Goal: Task Accomplishment & Management: Manage account settings

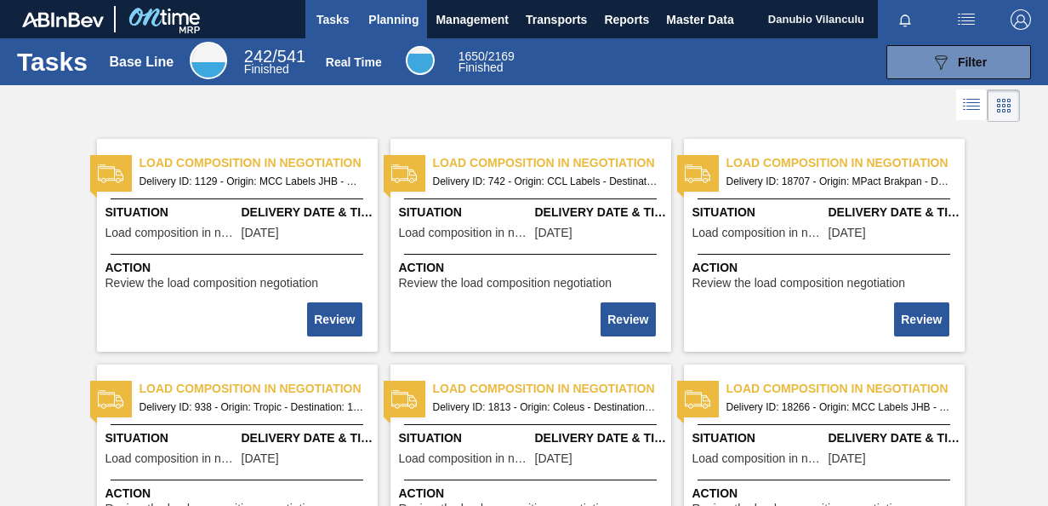
click at [396, 17] on span "Planning" at bounding box center [393, 19] width 50 height 20
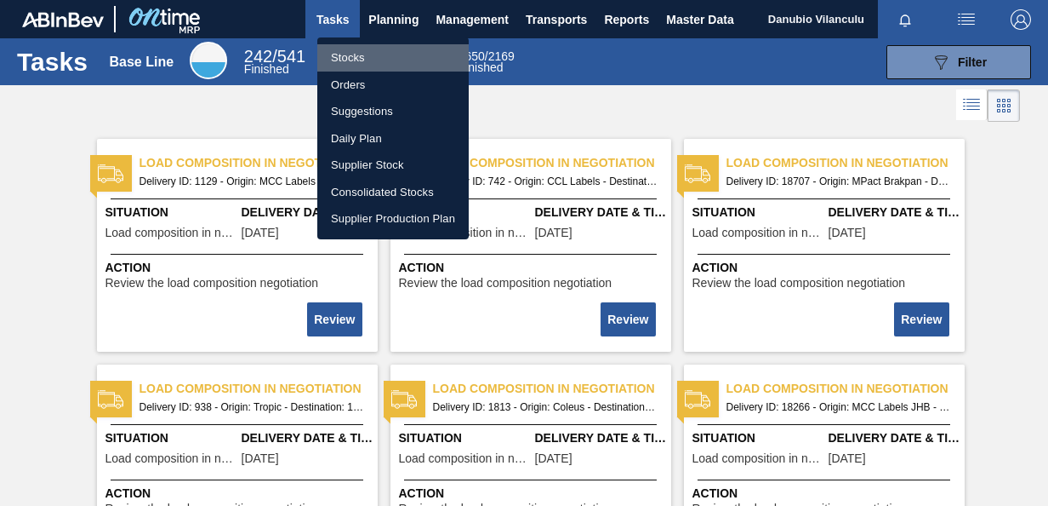
click at [376, 60] on li "Stocks" at bounding box center [392, 57] width 151 height 27
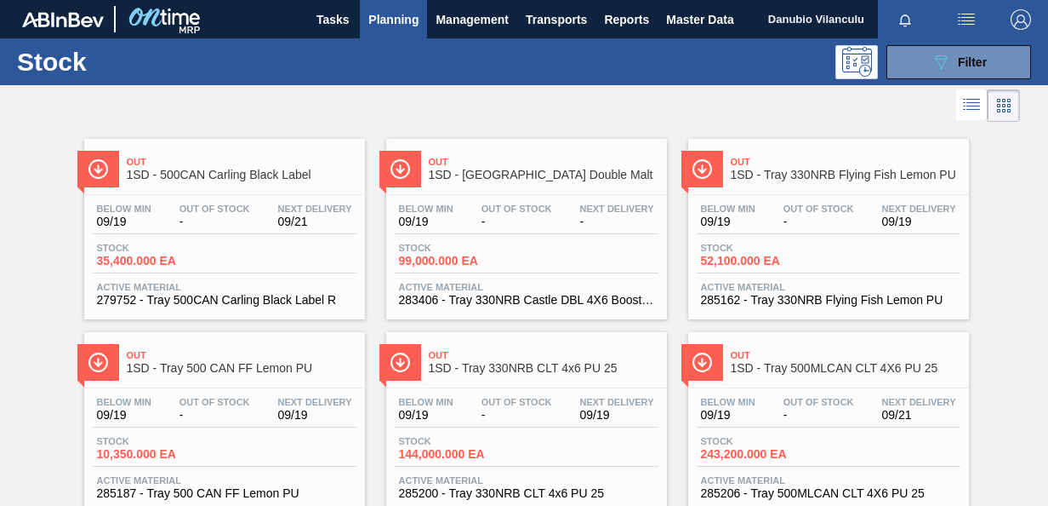
scroll to position [51, 0]
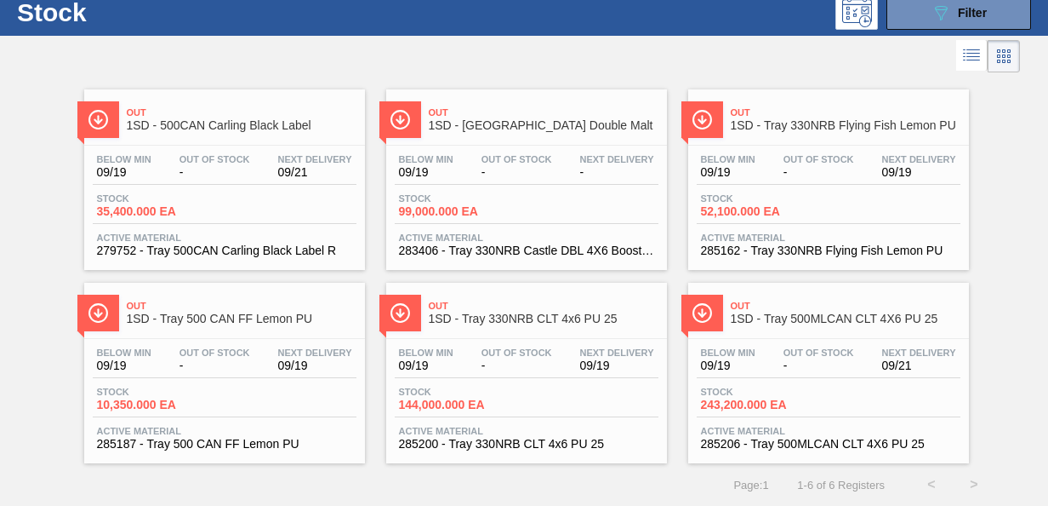
click at [277, 121] on span "1SD - 500CAN Carling Black Label" at bounding box center [242, 125] width 230 height 13
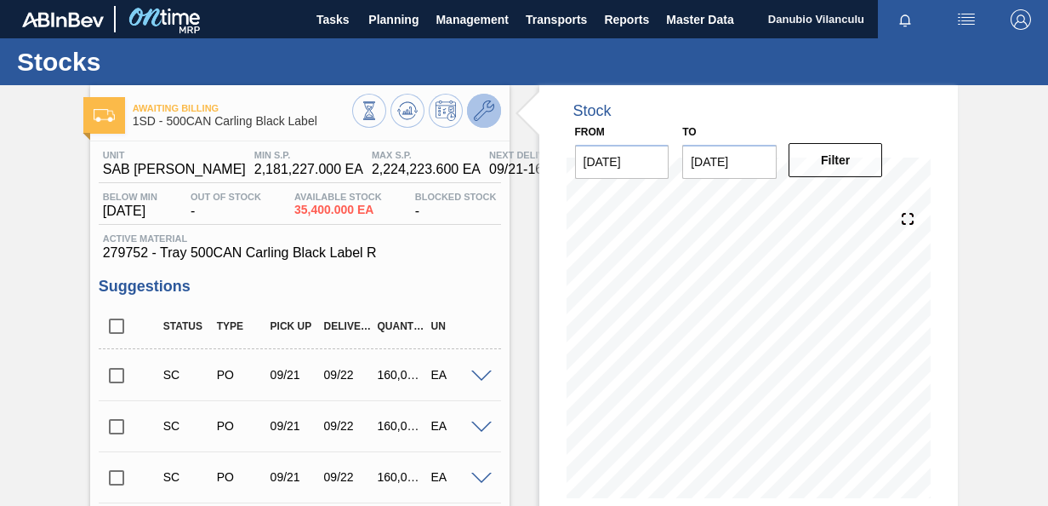
click at [485, 112] on icon at bounding box center [484, 110] width 20 height 20
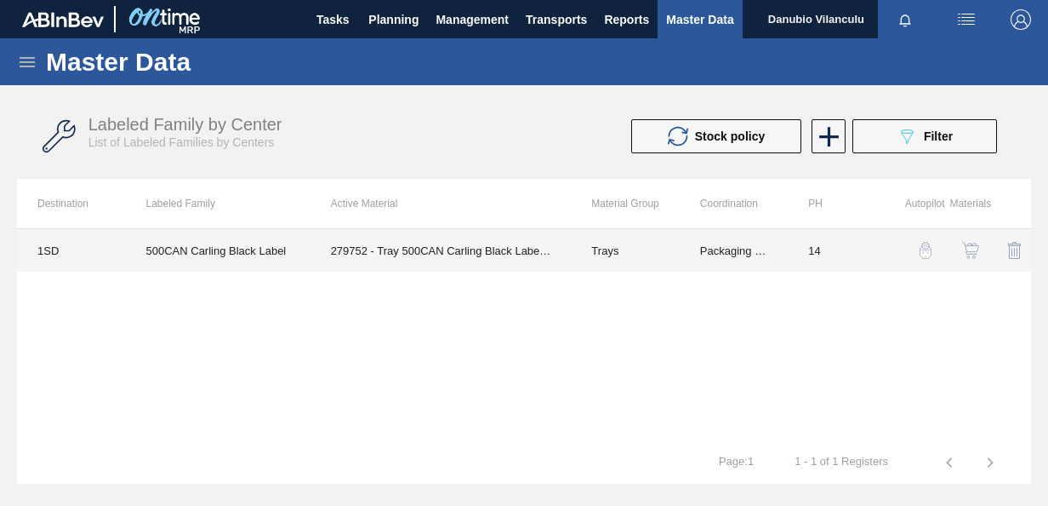
click at [408, 249] on td "279752 - Tray 500CAN Carling Black Label R" at bounding box center [441, 250] width 261 height 43
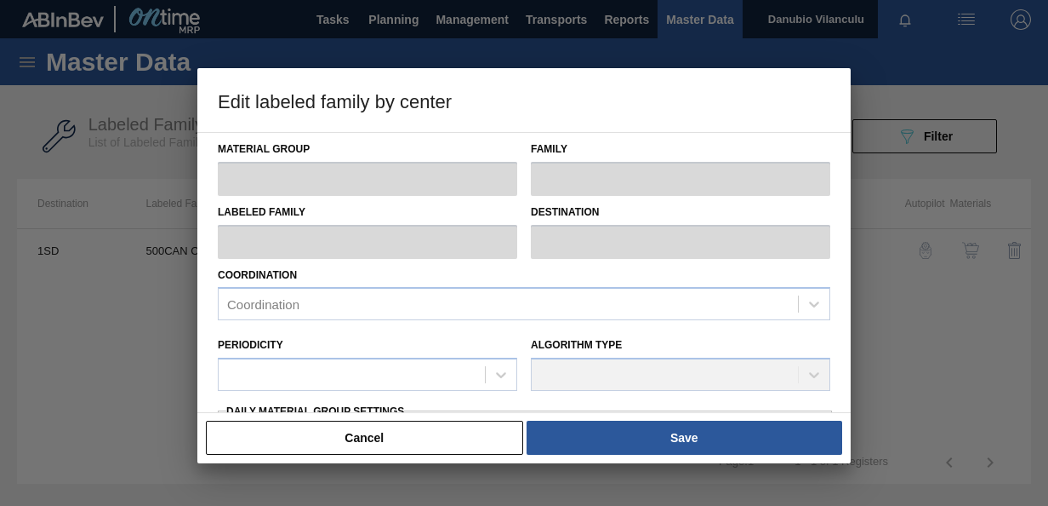
type input "Trays"
type input "Tray"
type input "500CAN Carling Black Label"
type input "1SD - SAB [PERSON_NAME]"
type input "14"
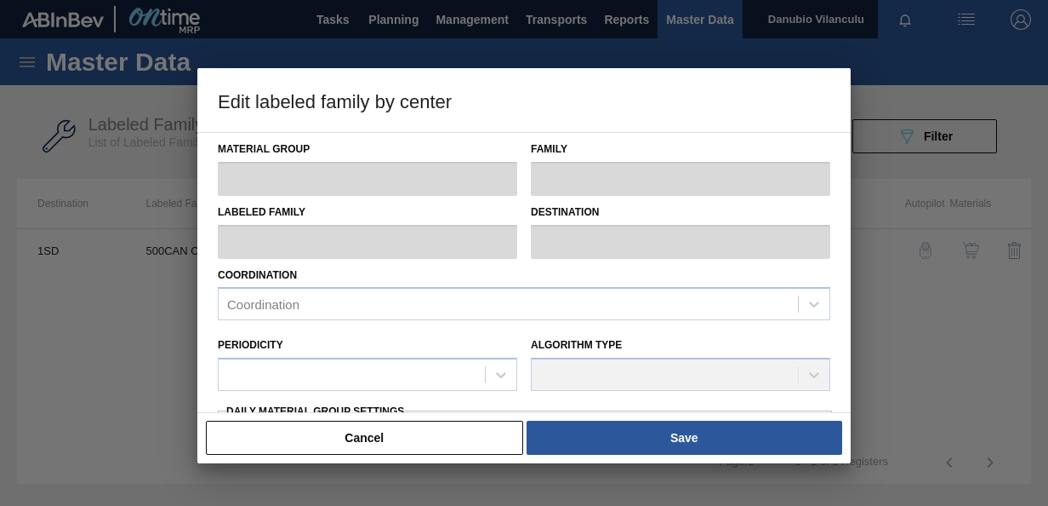
type input "2,181,227"
type input "2,224,223.6"
type input "0"
type input "2,181,227.000"
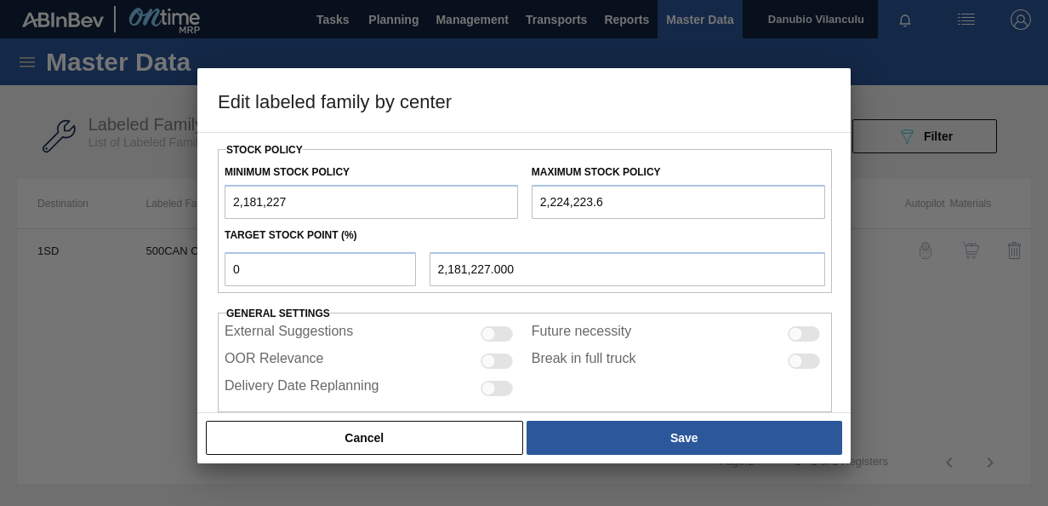
scroll to position [471, 0]
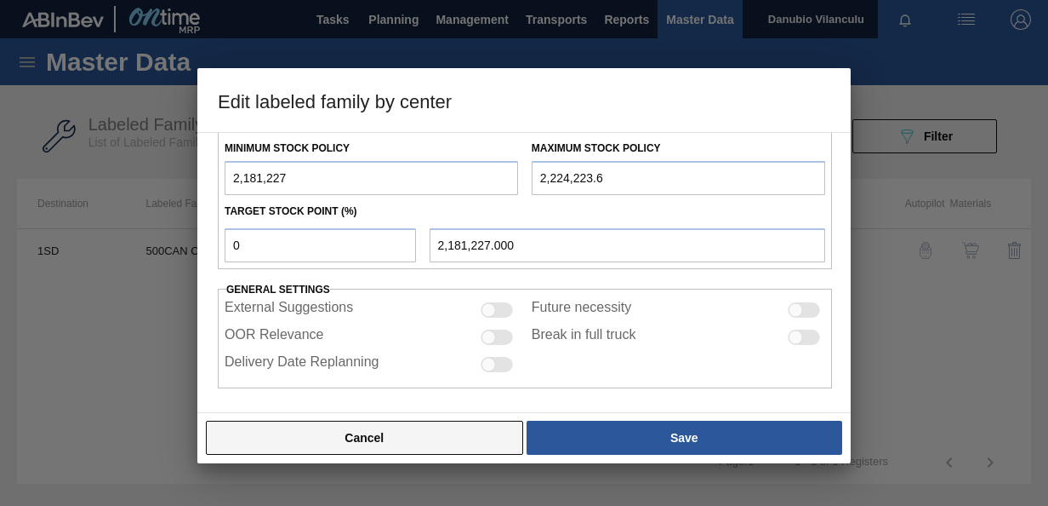
click at [411, 427] on button "Cancel" at bounding box center [364, 437] width 317 height 34
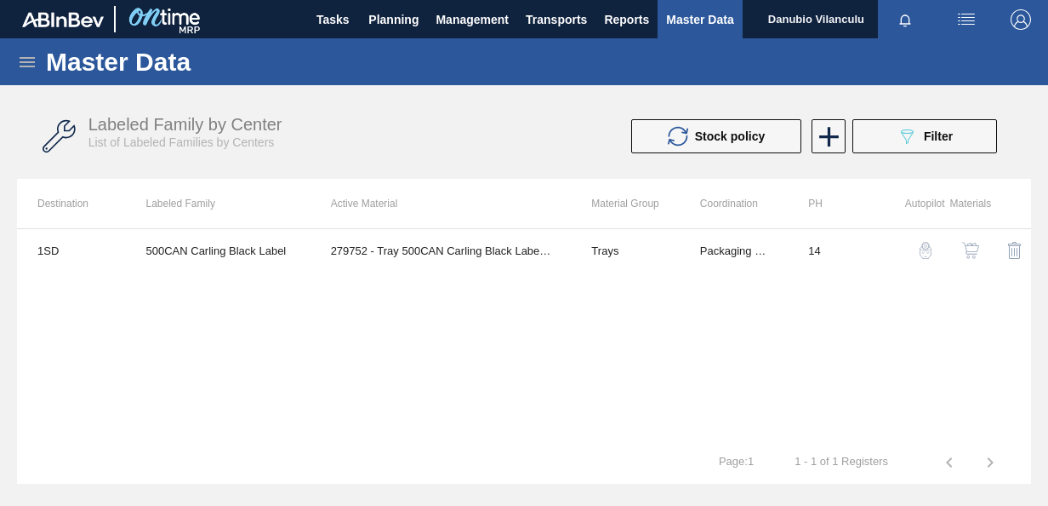
click at [970, 247] on img "button" at bounding box center [971, 250] width 17 height 17
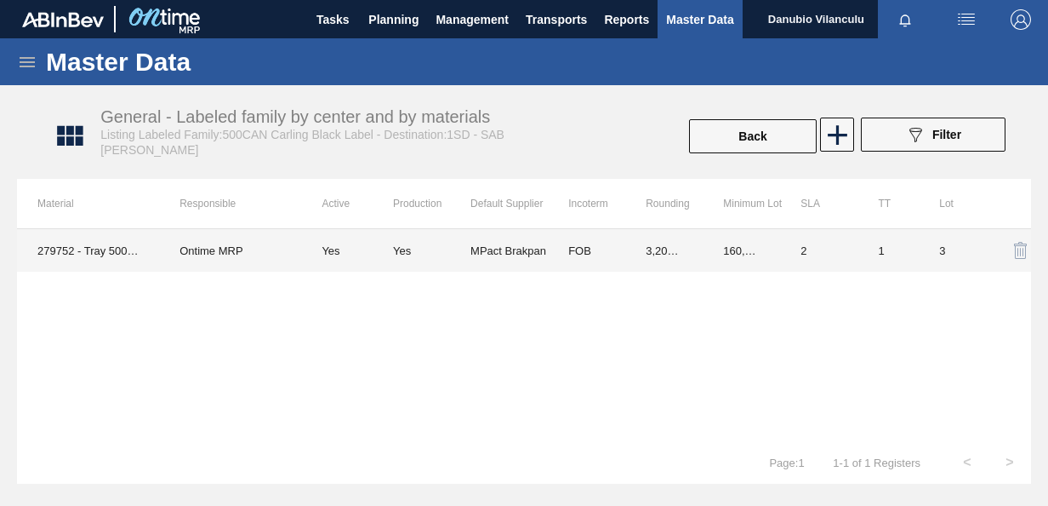
click at [482, 248] on td "MPact Brakpan" at bounding box center [509, 250] width 77 height 43
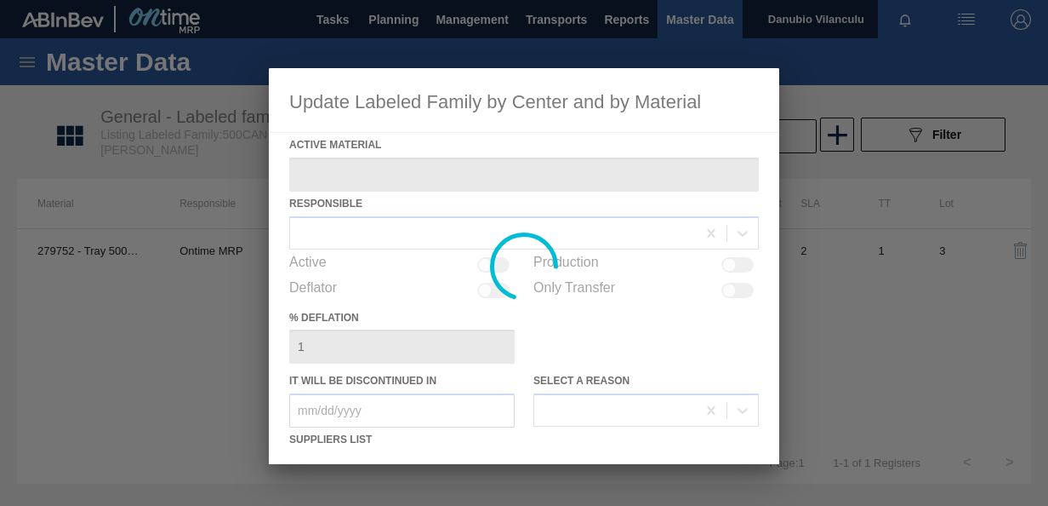
type Material "279752 - Tray 500CAN Carling Black Label R"
checkbox input "true"
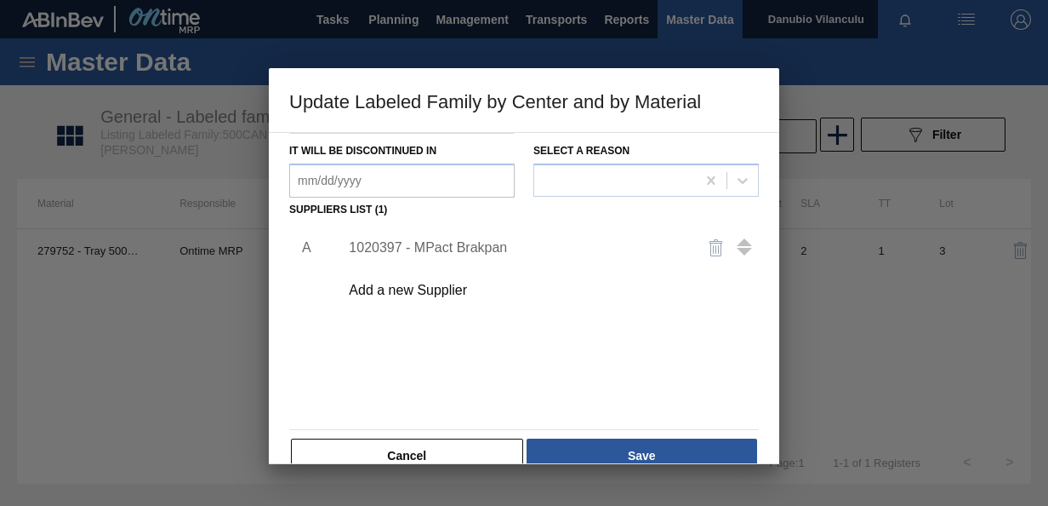
scroll to position [175, 0]
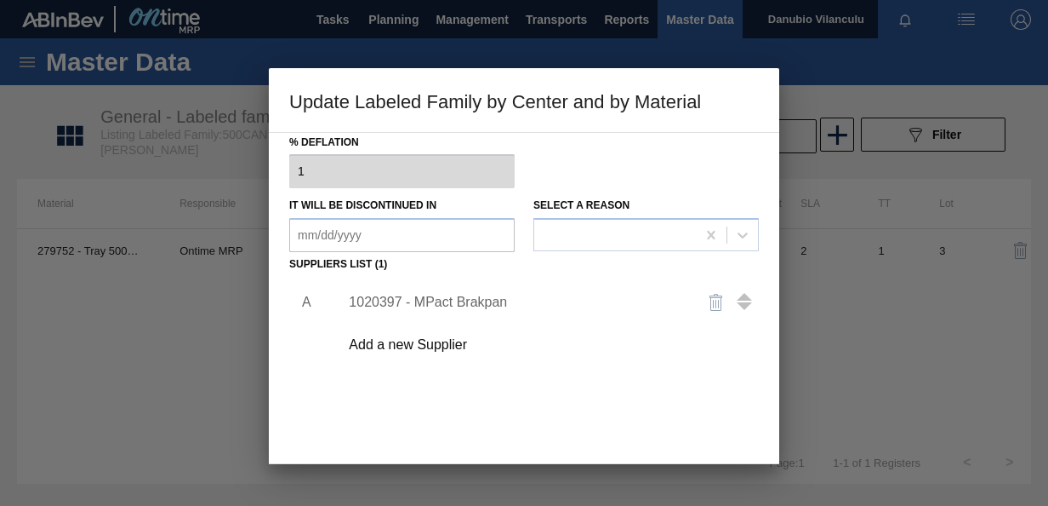
click at [431, 300] on div "1020397 - MPact Brakpan" at bounding box center [516, 301] width 334 height 15
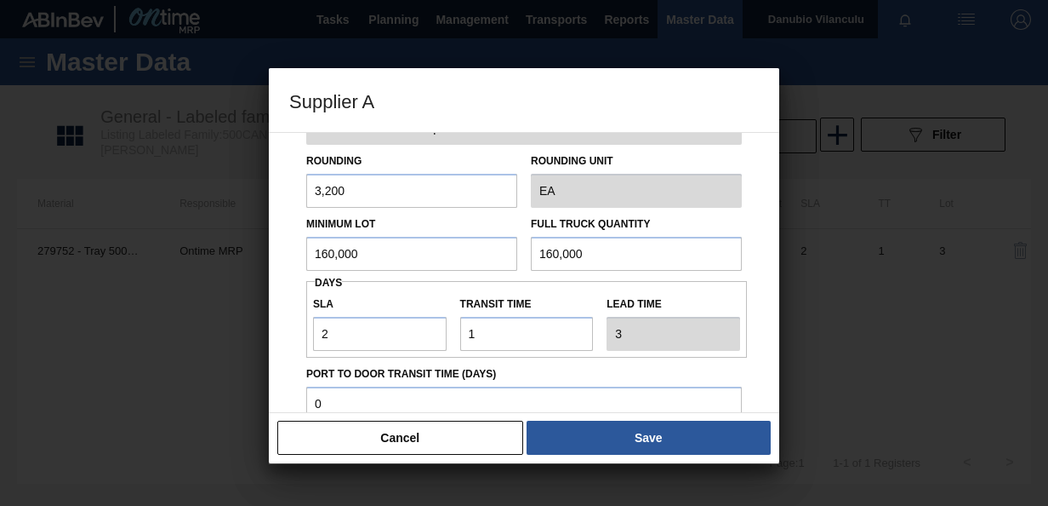
scroll to position [85, 0]
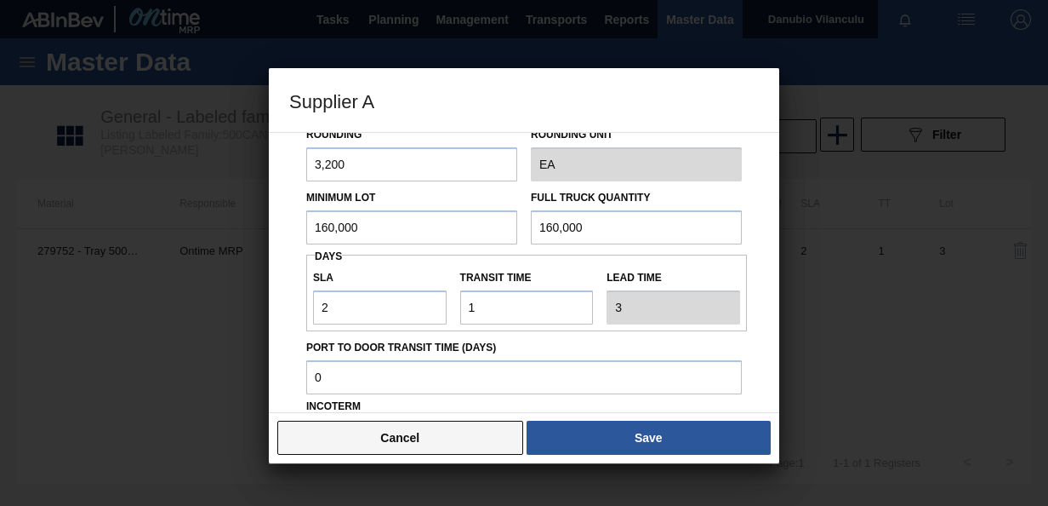
click at [429, 428] on button "Cancel" at bounding box center [400, 437] width 246 height 34
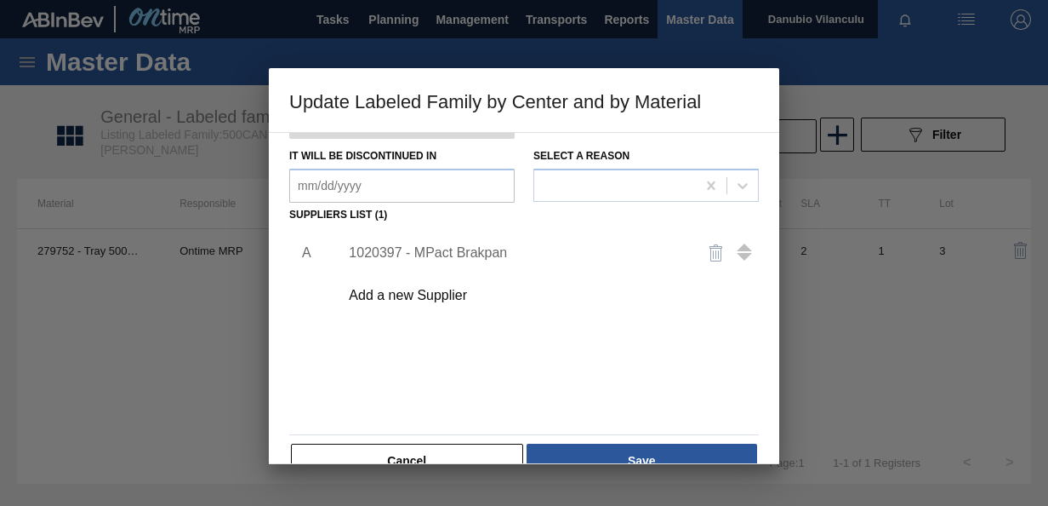
scroll to position [260, 0]
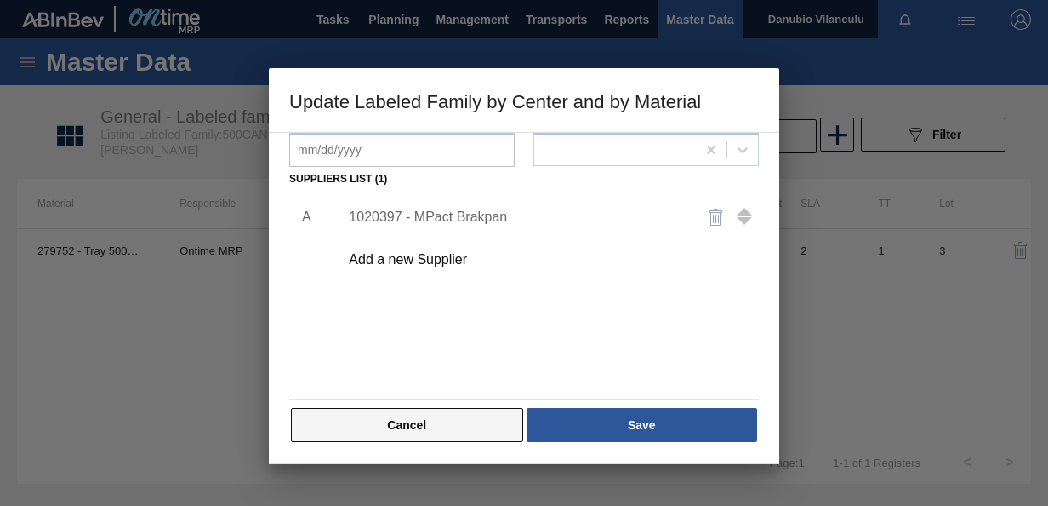
click at [461, 426] on button "Cancel" at bounding box center [407, 425] width 232 height 34
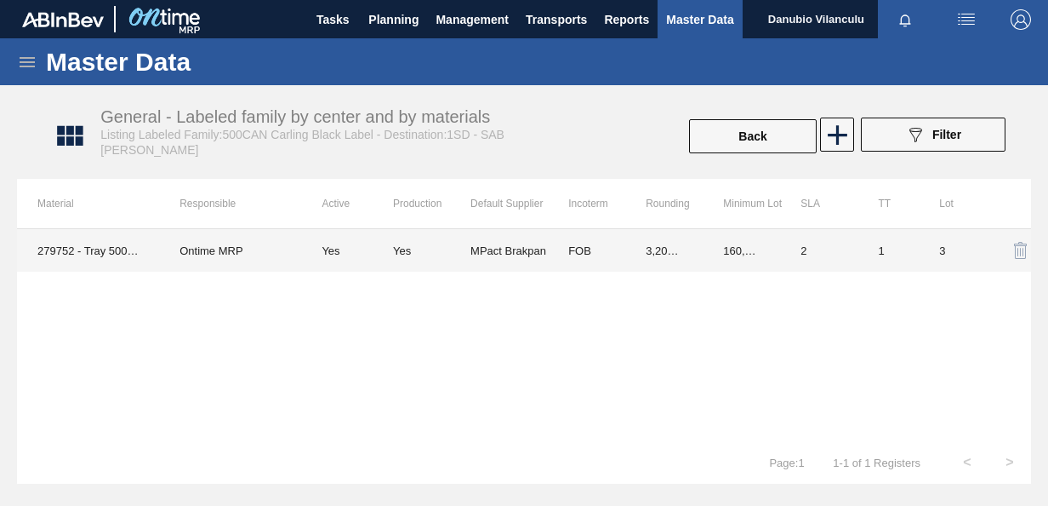
click at [476, 242] on td "MPact Brakpan" at bounding box center [509, 250] width 77 height 43
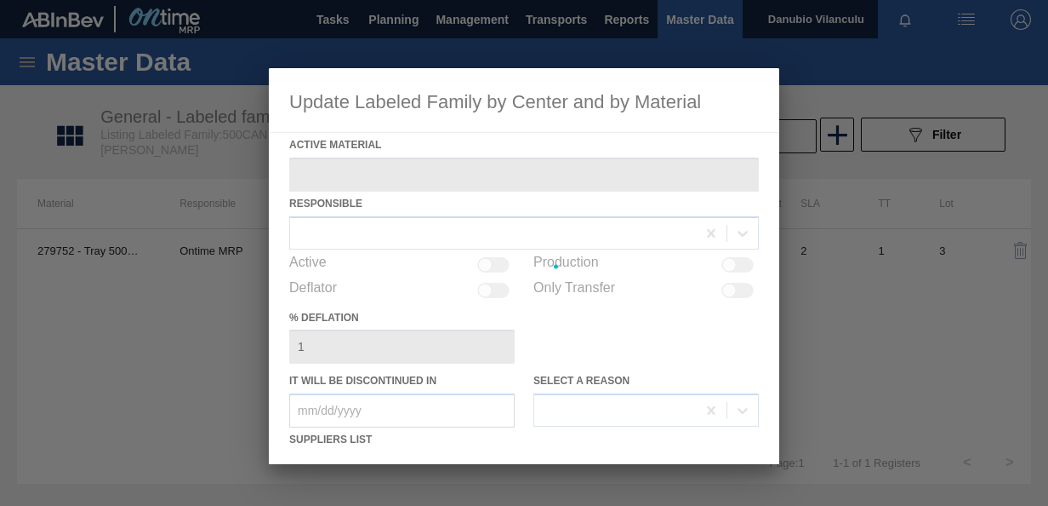
type Material "279752 - Tray 500CAN Carling Black Label R"
checkbox input "true"
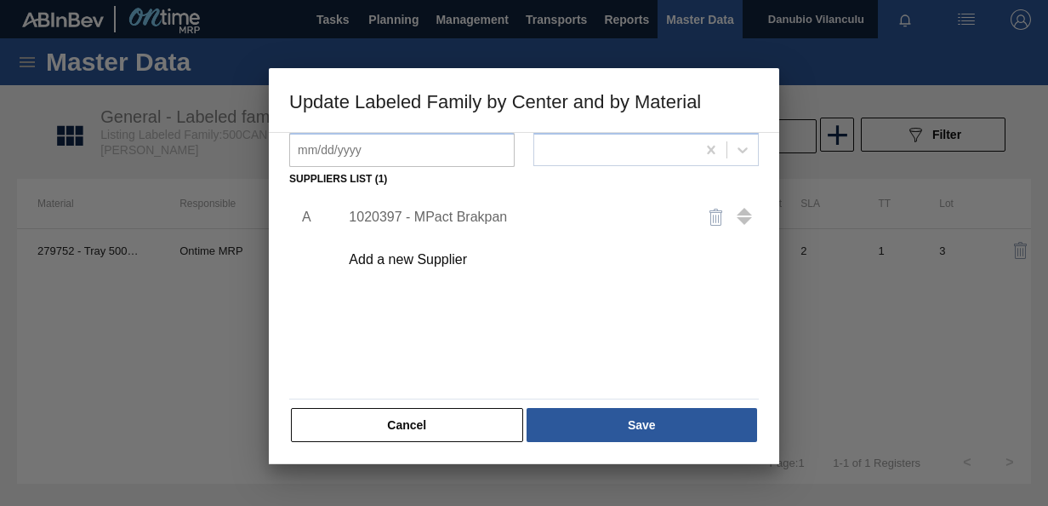
click at [444, 216] on div "1020397 - MPact Brakpan" at bounding box center [516, 216] width 334 height 15
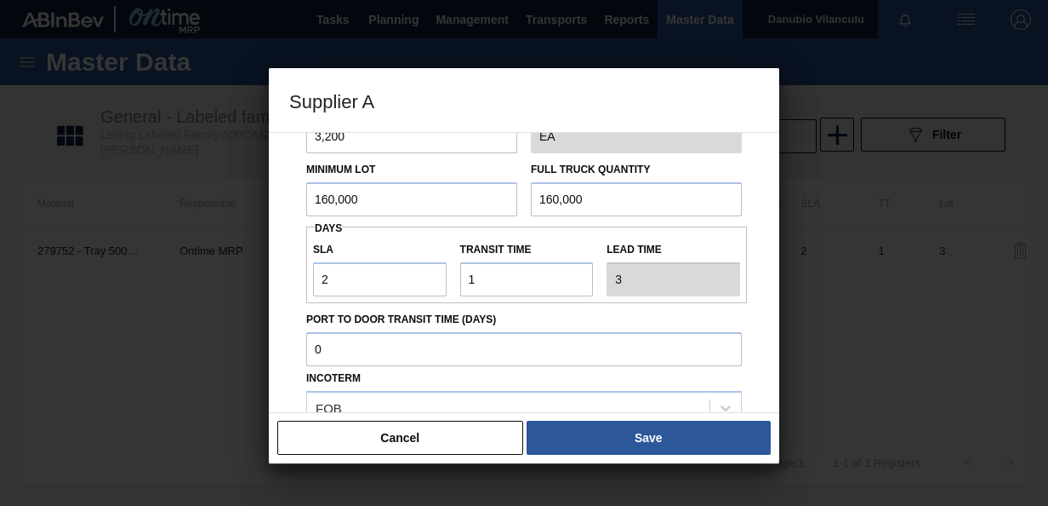
scroll to position [85, 0]
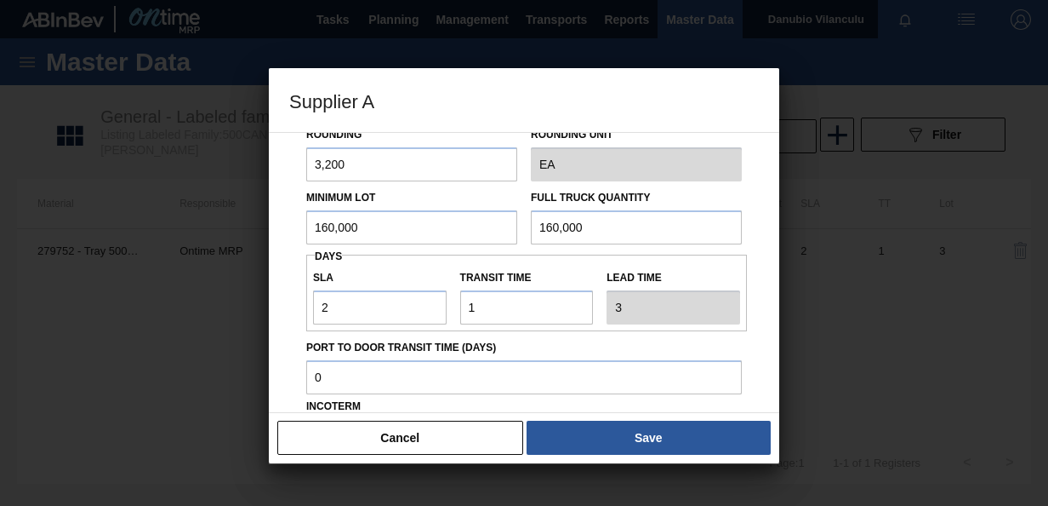
click at [454, 235] on input "160,000" at bounding box center [411, 227] width 211 height 34
type input "1"
drag, startPoint x: 407, startPoint y: 232, endPoint x: 262, endPoint y: 231, distance: 144.7
click at [263, 231] on div "Supplier A Source Purchases 1020397 - MPact Brakpan Rounding 3,200 Rounding Uni…" at bounding box center [524, 253] width 1048 height 506
type input "96,000"
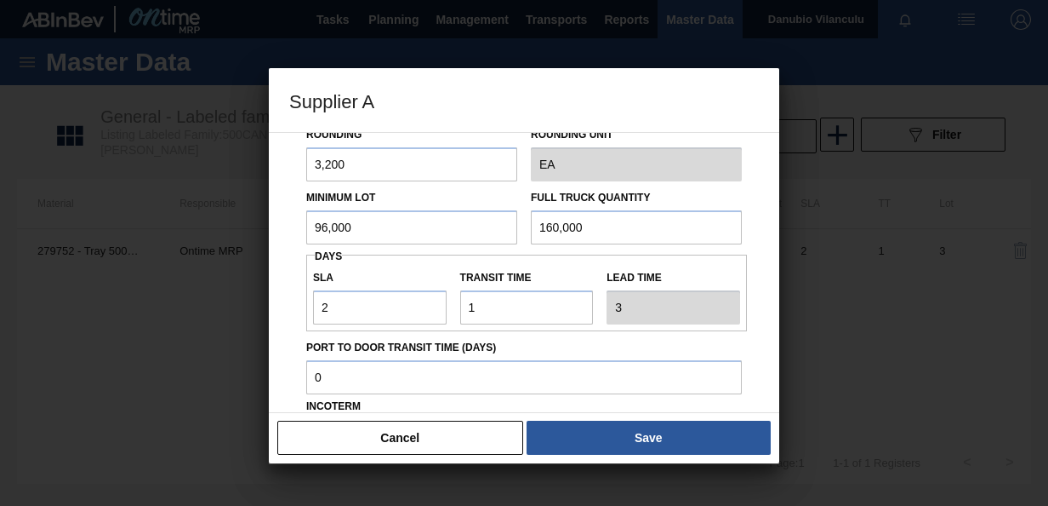
drag, startPoint x: 620, startPoint y: 225, endPoint x: 446, endPoint y: 231, distance: 174.6
click at [449, 230] on div "Minimum Lot 96,000 Full Truck Quantity 160,000" at bounding box center [524, 212] width 449 height 63
paste input "96"
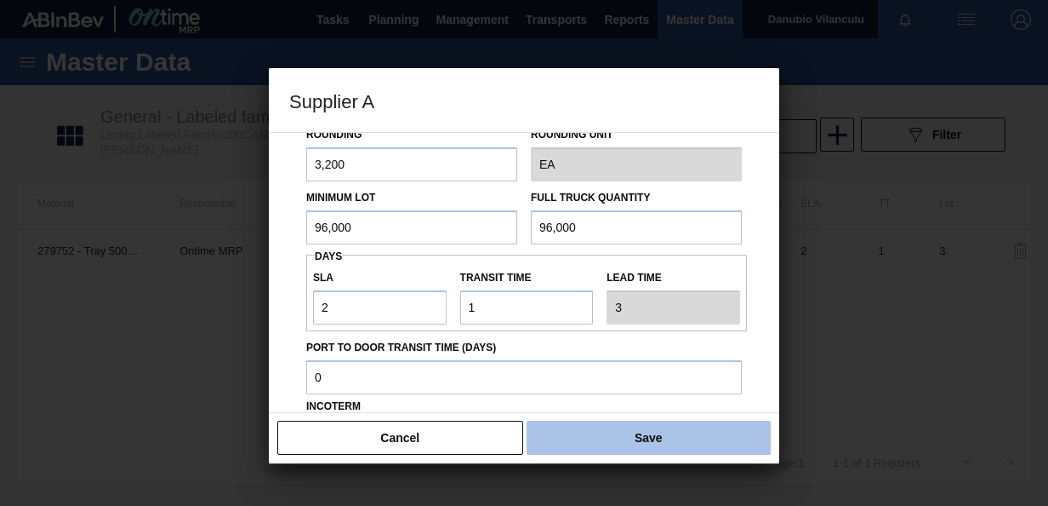
type input "96,000"
click at [599, 437] on button "Save" at bounding box center [649, 437] width 244 height 34
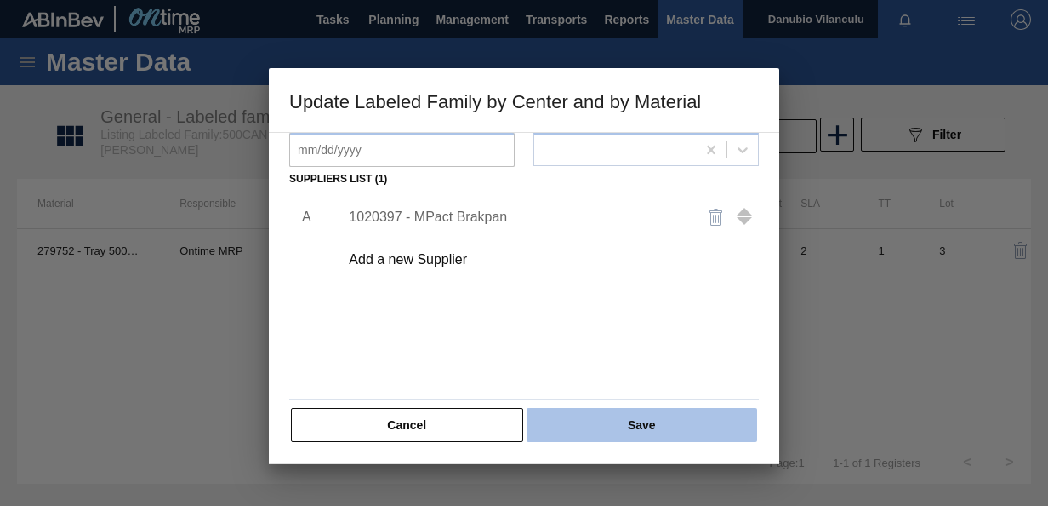
click at [592, 428] on button "Save" at bounding box center [642, 425] width 231 height 34
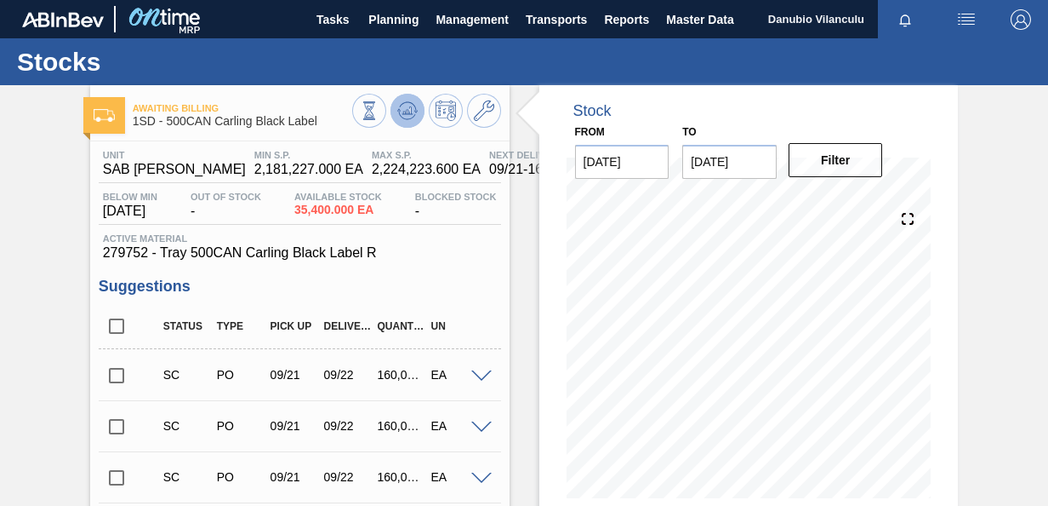
click at [414, 111] on icon at bounding box center [415, 112] width 3 height 3
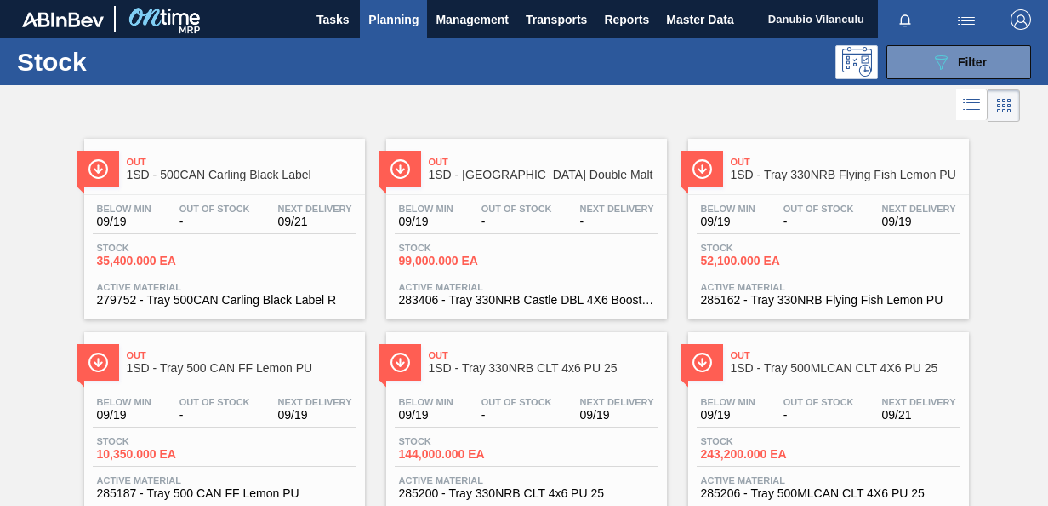
click at [532, 180] on span "1SD - [GEOGRAPHIC_DATA] Double Malt" at bounding box center [544, 175] width 230 height 13
click at [794, 184] on div "Out 1SD - Tray 330NRB Flying Fish Lemon PU" at bounding box center [846, 169] width 230 height 38
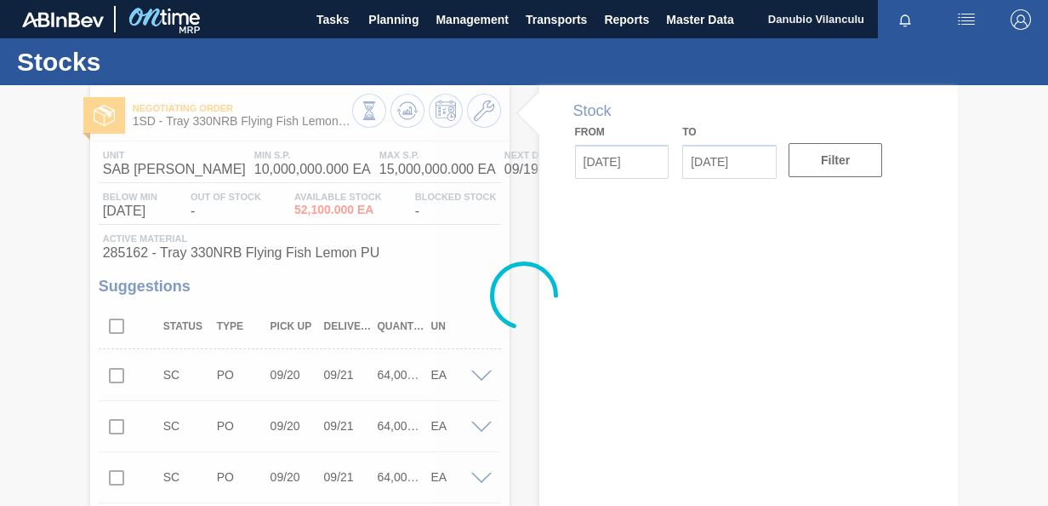
type input "[DATE]"
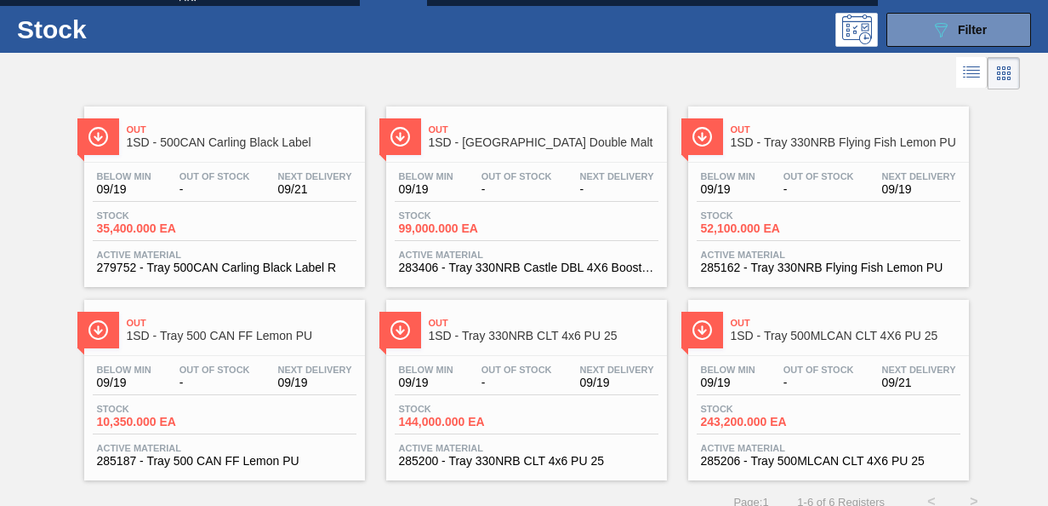
scroll to position [51, 0]
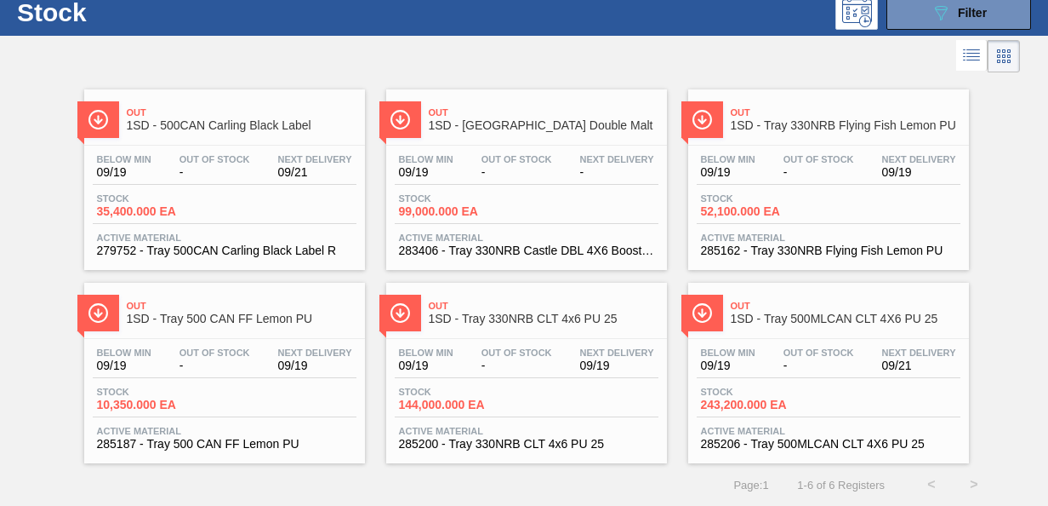
click at [238, 365] on span "-" at bounding box center [215, 365] width 71 height 13
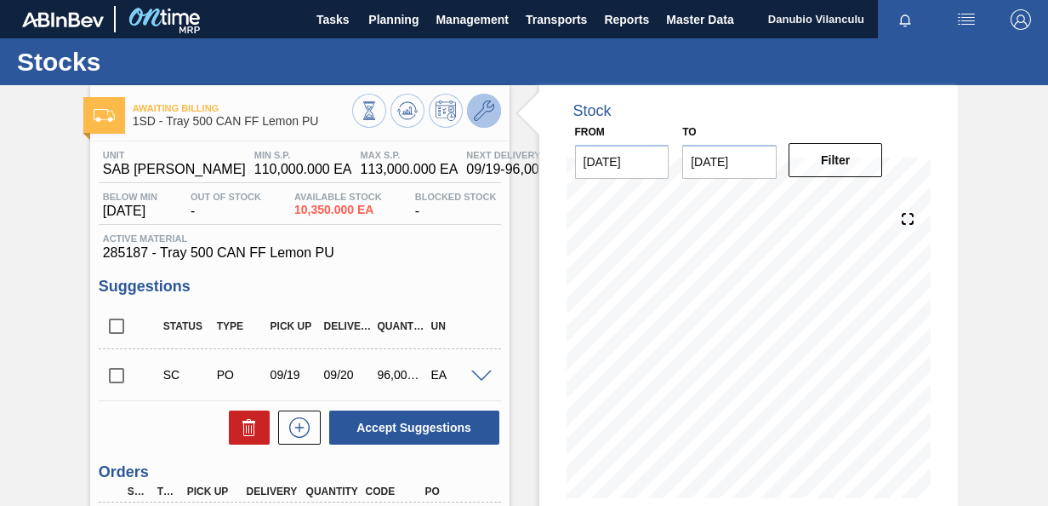
click at [483, 110] on icon at bounding box center [484, 110] width 20 height 20
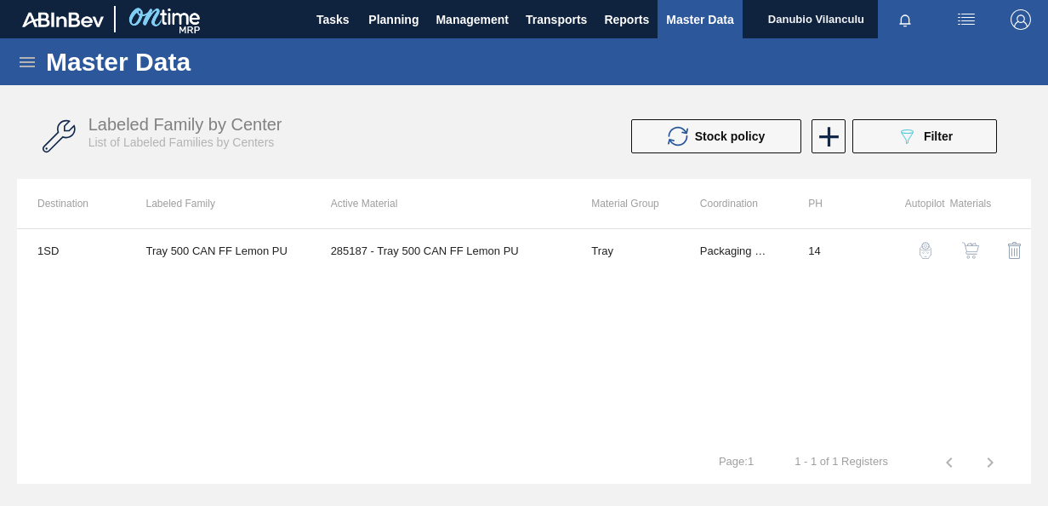
click at [968, 247] on img "button" at bounding box center [971, 250] width 17 height 17
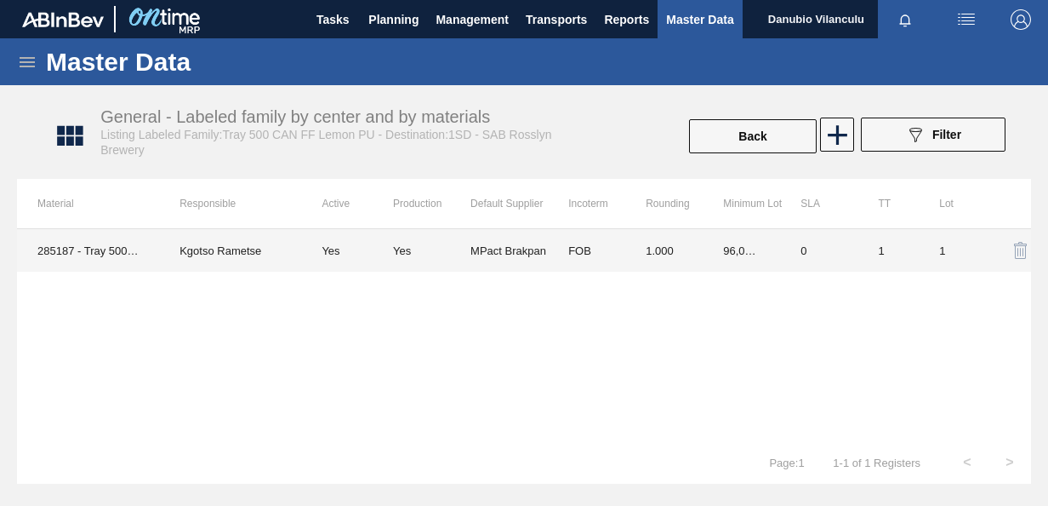
click at [496, 245] on td "MPact Brakpan" at bounding box center [509, 250] width 77 height 43
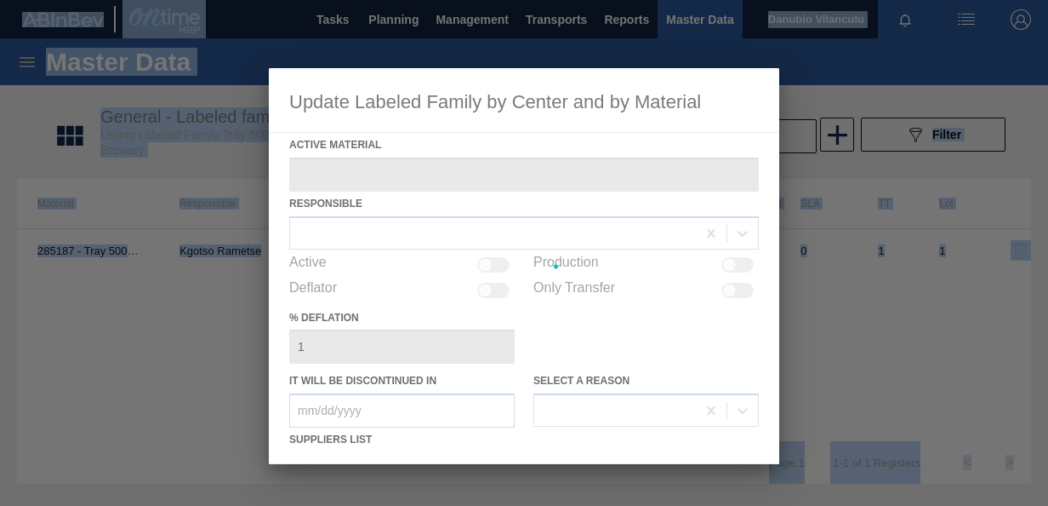
type Material "285187 - Tray 500 CAN FF Lemon PU"
checkbox input "true"
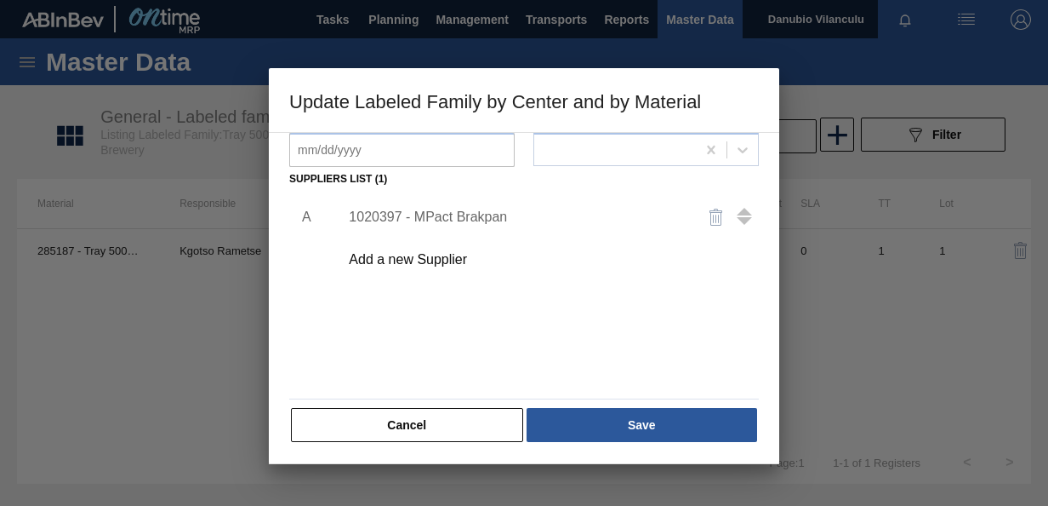
scroll to position [175, 0]
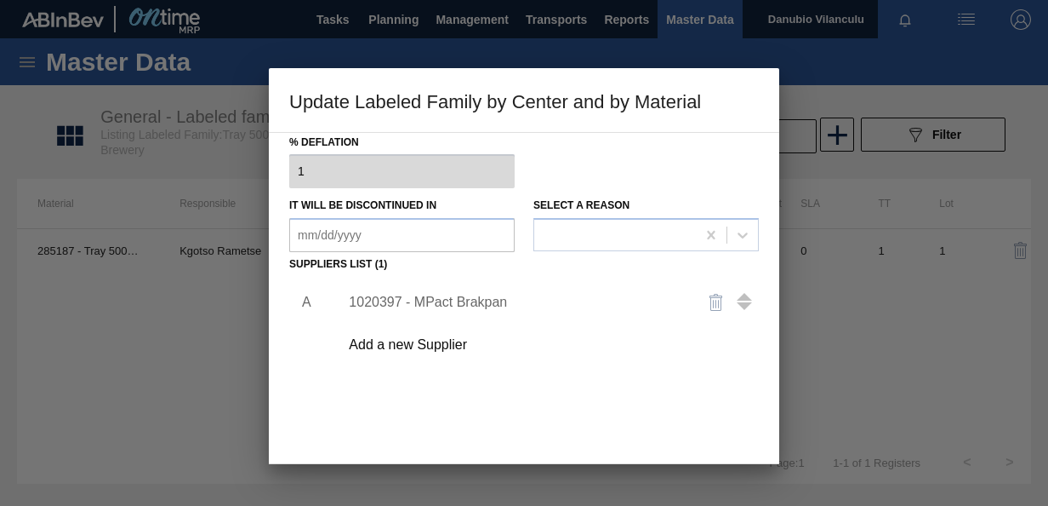
click at [474, 300] on div "1020397 - MPact Brakpan" at bounding box center [516, 301] width 334 height 15
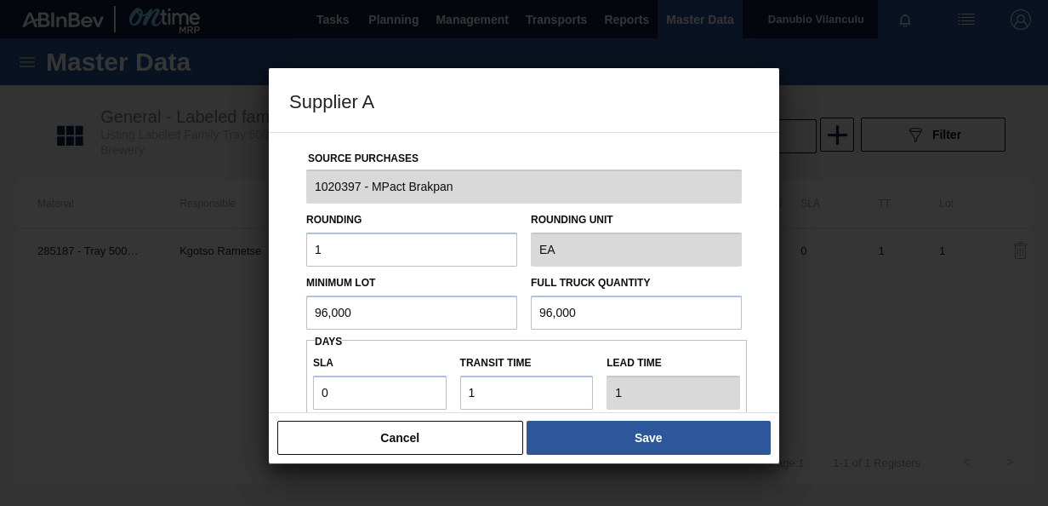
drag, startPoint x: 462, startPoint y: 320, endPoint x: 164, endPoint y: 322, distance: 297.9
click at [164, 322] on div "Supplier A Source Purchases 1020397 - MPact Brakpan Rounding 1 Rounding Unit EA…" at bounding box center [524, 253] width 1048 height 506
drag, startPoint x: 390, startPoint y: 308, endPoint x: 222, endPoint y: 317, distance: 167.9
click at [222, 317] on div "Supplier A Source Purchases 1020397 - MPact Brakpan Rounding 1 Rounding Unit EA…" at bounding box center [524, 253] width 1048 height 506
type input "51,200"
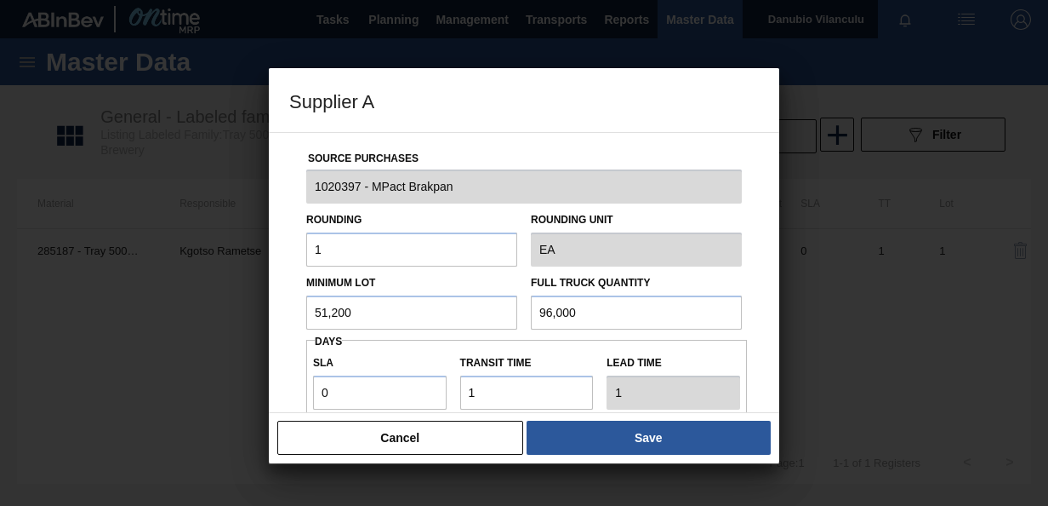
drag, startPoint x: 606, startPoint y: 319, endPoint x: 448, endPoint y: 317, distance: 158.3
click at [449, 317] on div "Minimum Lot 51,200 Full Truck Quantity 96,000" at bounding box center [524, 297] width 449 height 63
paste input "51,2"
type input "51,200"
click at [629, 434] on button "Save" at bounding box center [649, 437] width 244 height 34
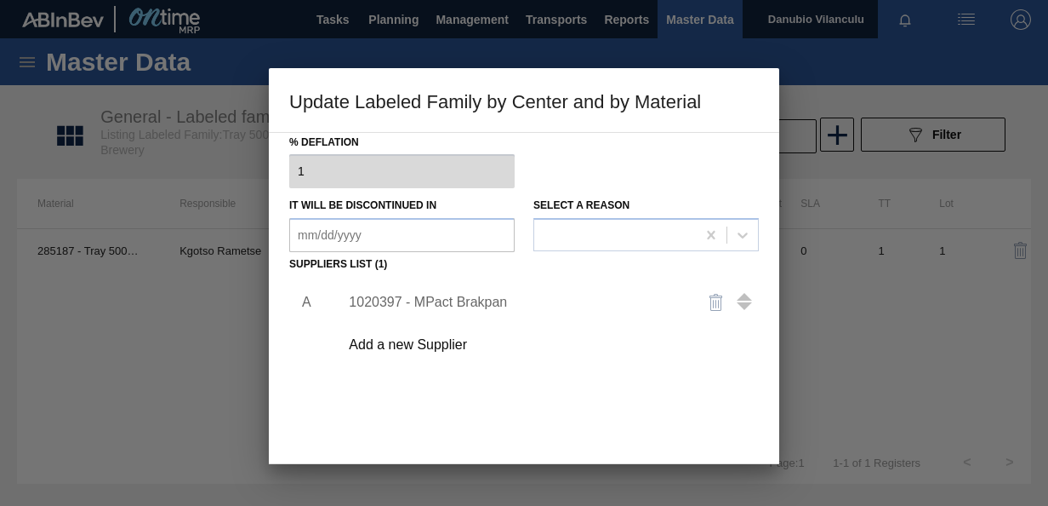
scroll to position [260, 0]
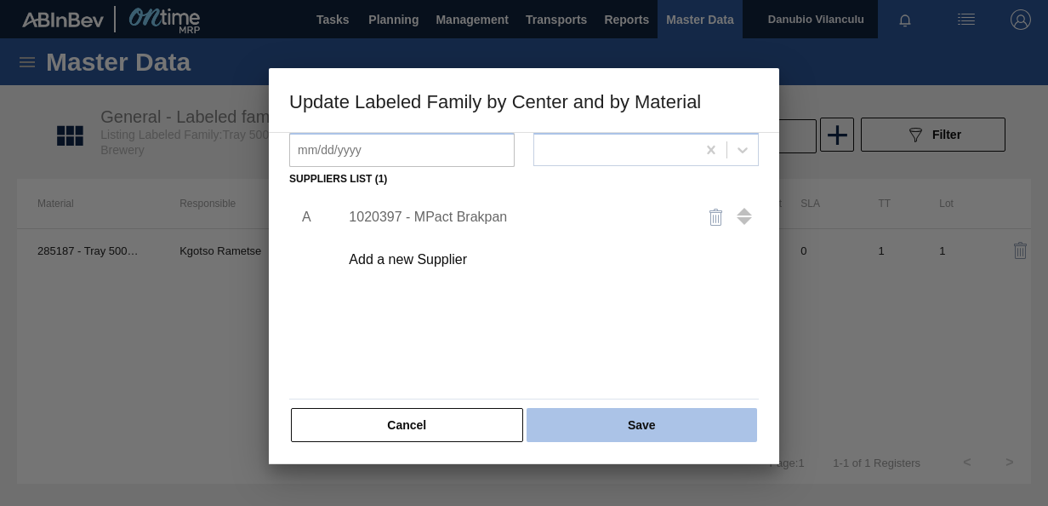
click at [610, 433] on button "Save" at bounding box center [642, 425] width 231 height 34
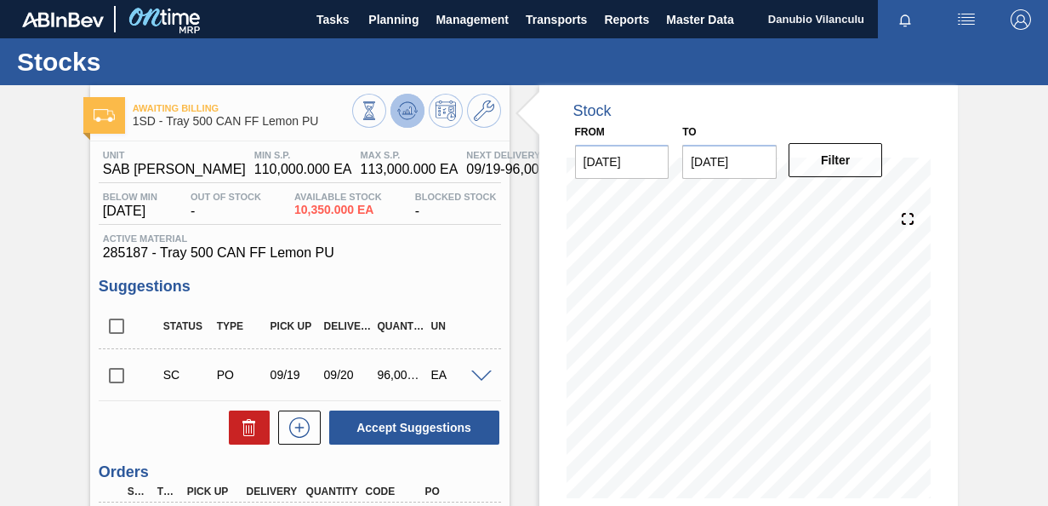
click at [410, 111] on icon at bounding box center [407, 110] width 20 height 20
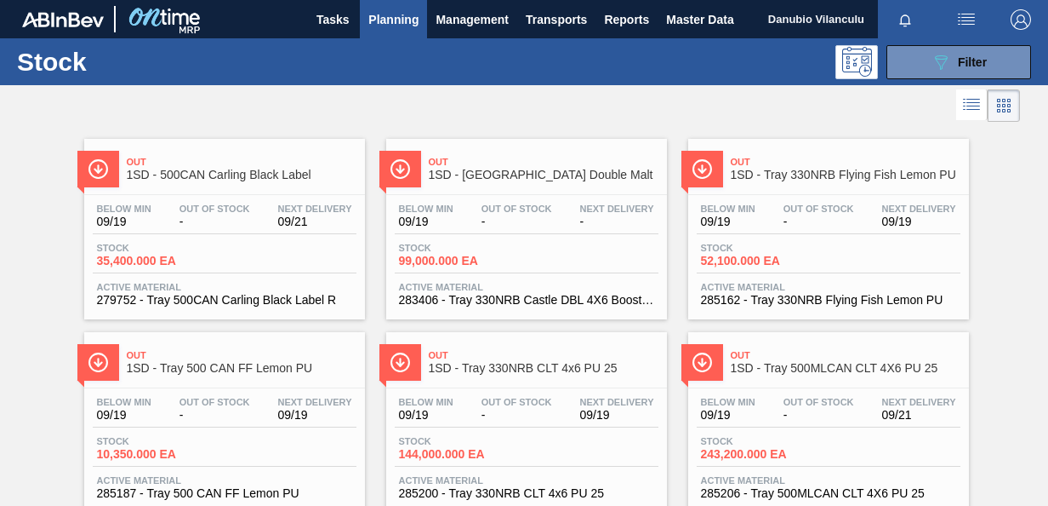
click at [519, 403] on span "Out Of Stock" at bounding box center [517, 402] width 71 height 10
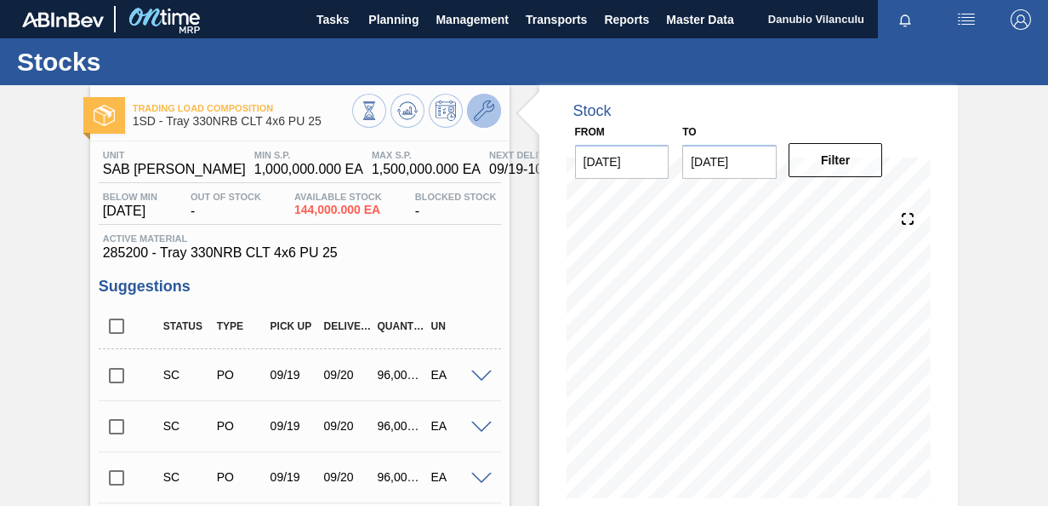
click at [477, 116] on icon at bounding box center [484, 110] width 20 height 20
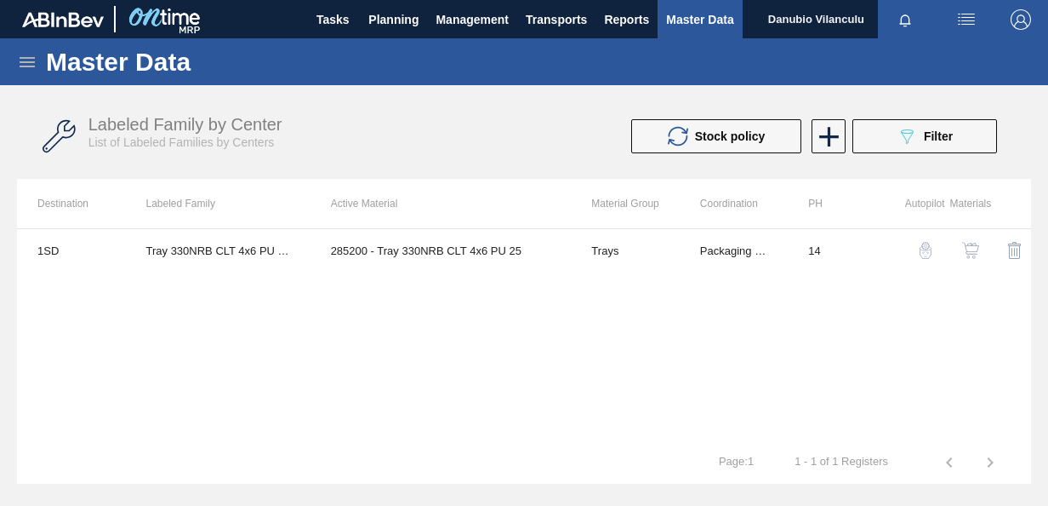
click at [968, 254] on img "button" at bounding box center [971, 250] width 17 height 17
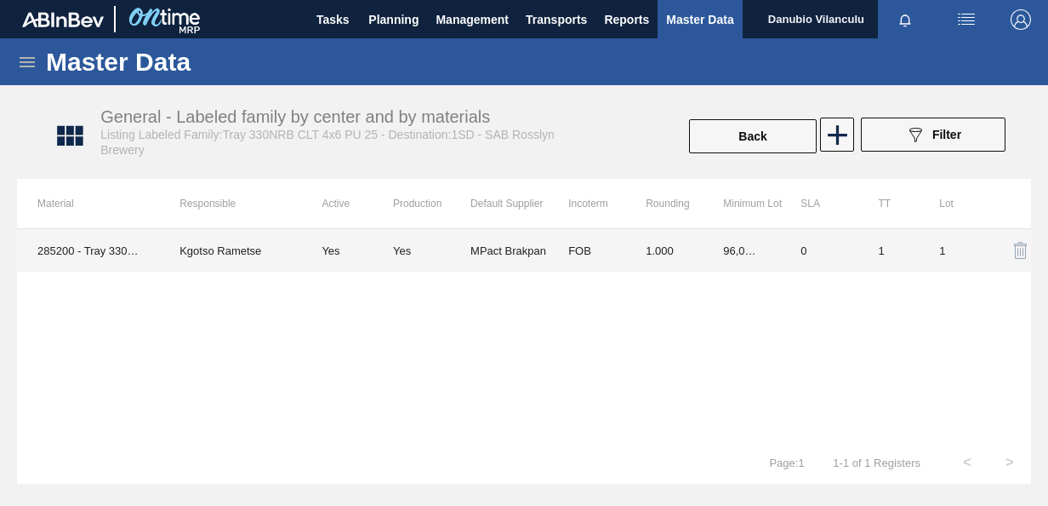
click at [512, 243] on td "MPact Brakpan" at bounding box center [509, 250] width 77 height 43
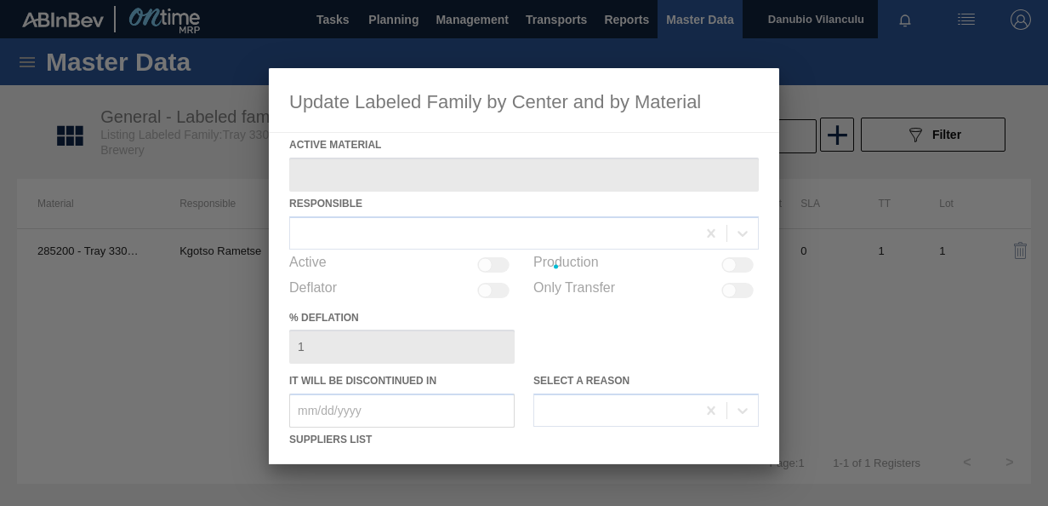
type Material "285200 - Tray 330NRB CLT 4x6 PU 25"
checkbox input "true"
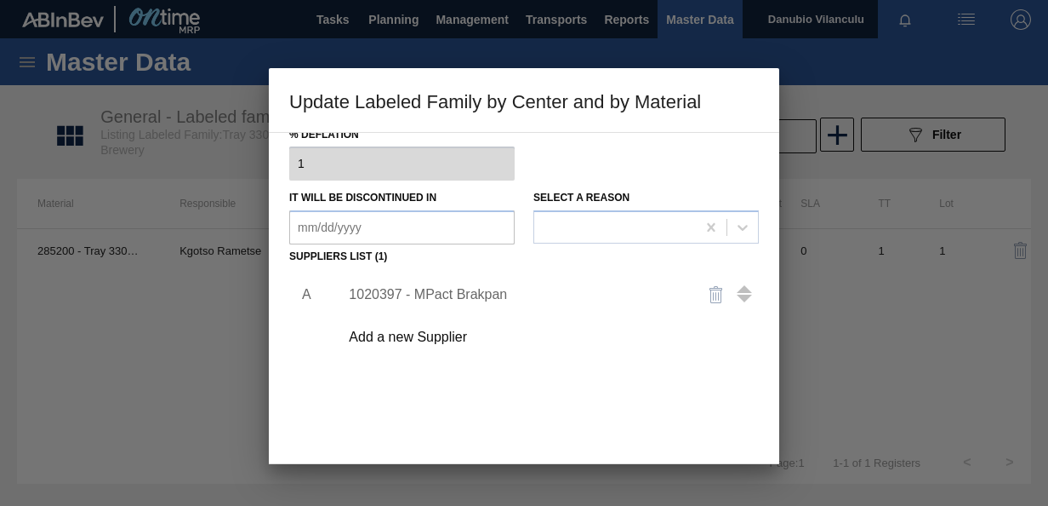
scroll to position [260, 0]
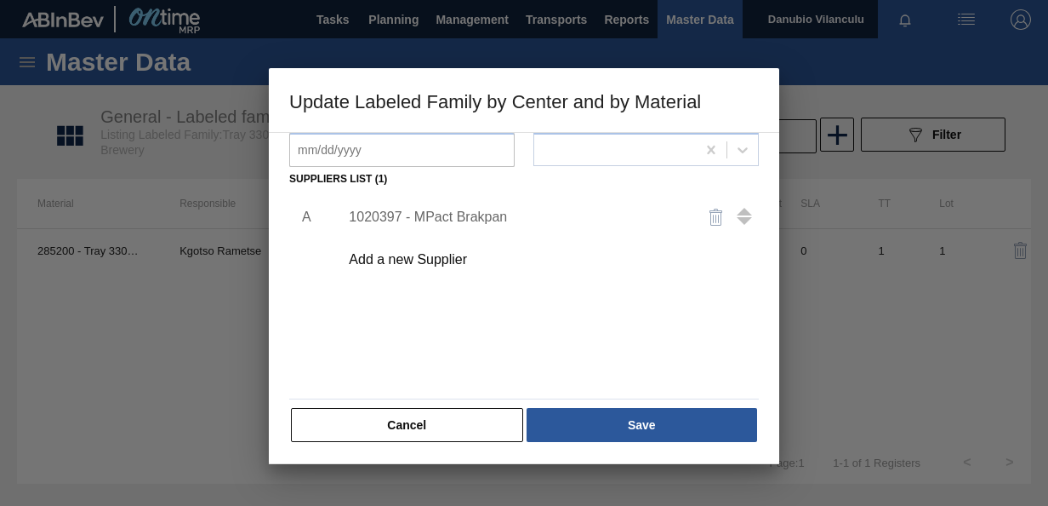
click at [474, 221] on div "1020397 - MPact Brakpan" at bounding box center [516, 216] width 334 height 15
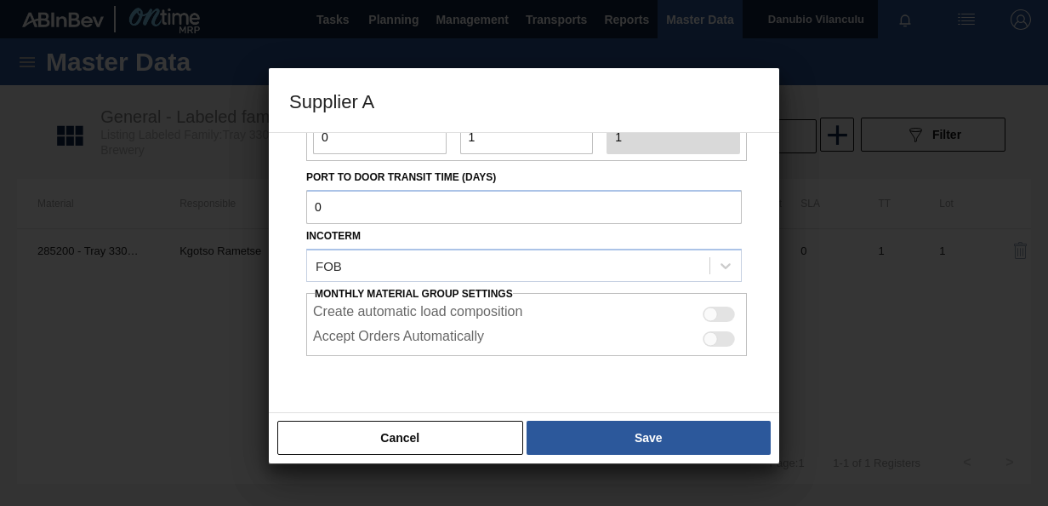
scroll to position [0, 0]
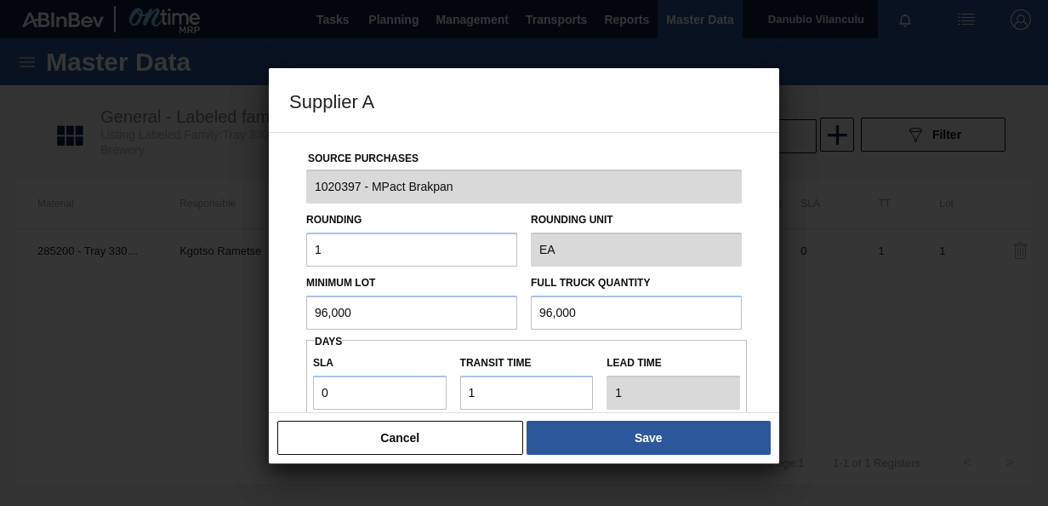
drag, startPoint x: 403, startPoint y: 305, endPoint x: 136, endPoint y: 336, distance: 269.1
click at [139, 334] on div "Supplier A Source Purchases 1020397 - MPact Brakpan Rounding 1 Rounding Unit EA…" at bounding box center [524, 253] width 1048 height 506
drag, startPoint x: 385, startPoint y: 301, endPoint x: 274, endPoint y: 317, distance: 111.8
click at [274, 317] on div "Source Purchases 1020397 - MPact Brakpan Rounding 1 Rounding Unit EA Minimum Lo…" at bounding box center [524, 272] width 511 height 281
type input "32,000"
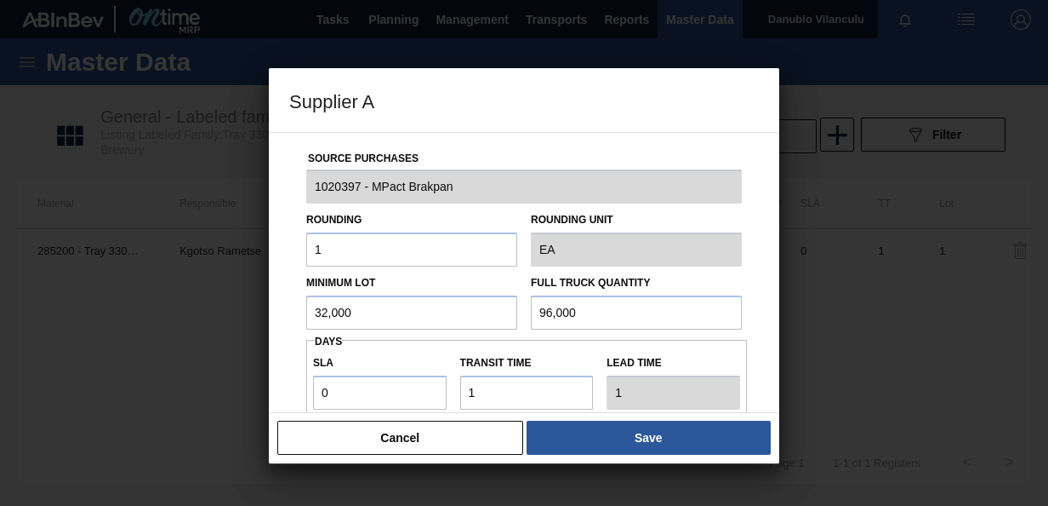
drag, startPoint x: 586, startPoint y: 307, endPoint x: 466, endPoint y: 306, distance: 120.0
click at [468, 306] on div "Minimum Lot 32,000 Full Truck Quantity 96,000" at bounding box center [524, 297] width 449 height 63
paste input "32"
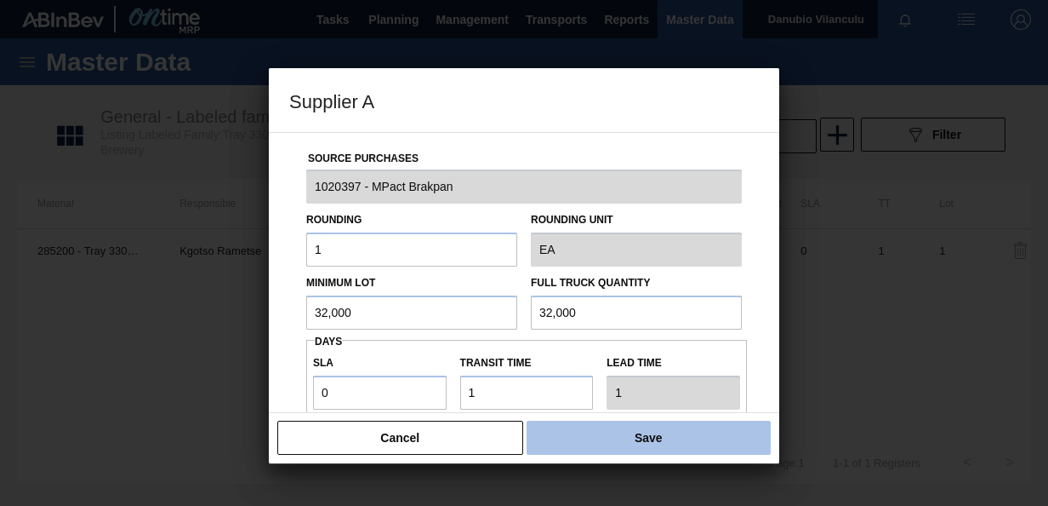
type input "32,000"
click at [571, 437] on button "Save" at bounding box center [649, 437] width 244 height 34
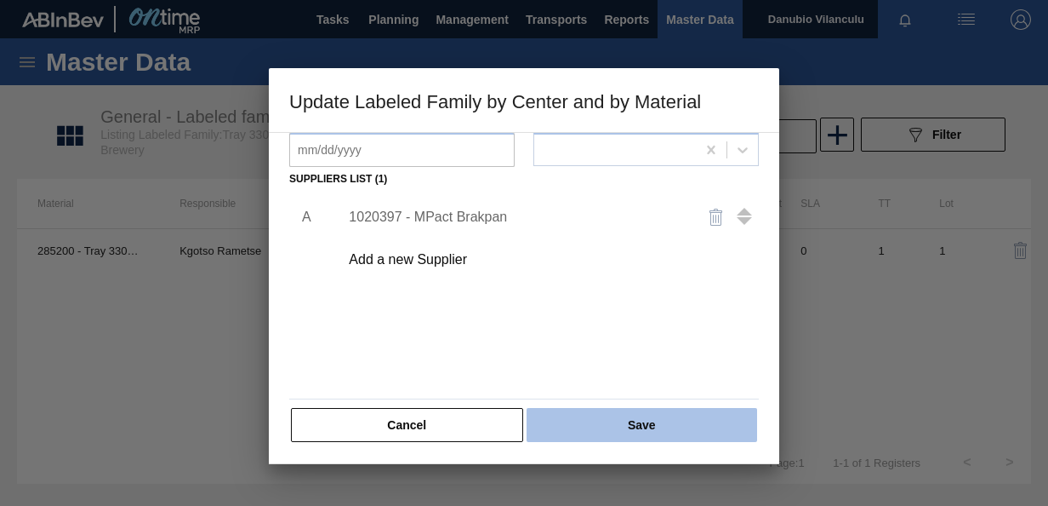
click at [627, 415] on button "Save" at bounding box center [642, 425] width 231 height 34
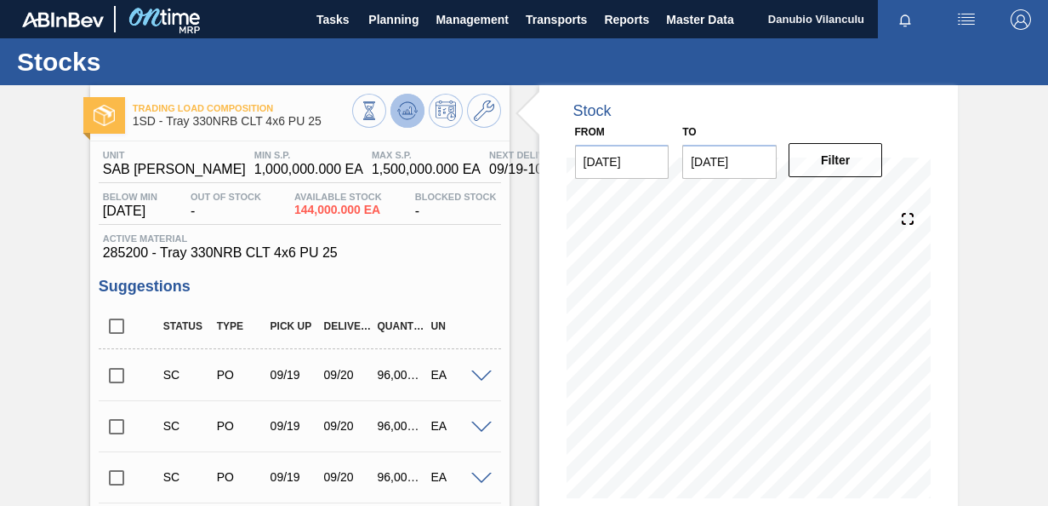
click at [409, 113] on icon at bounding box center [410, 110] width 2 height 7
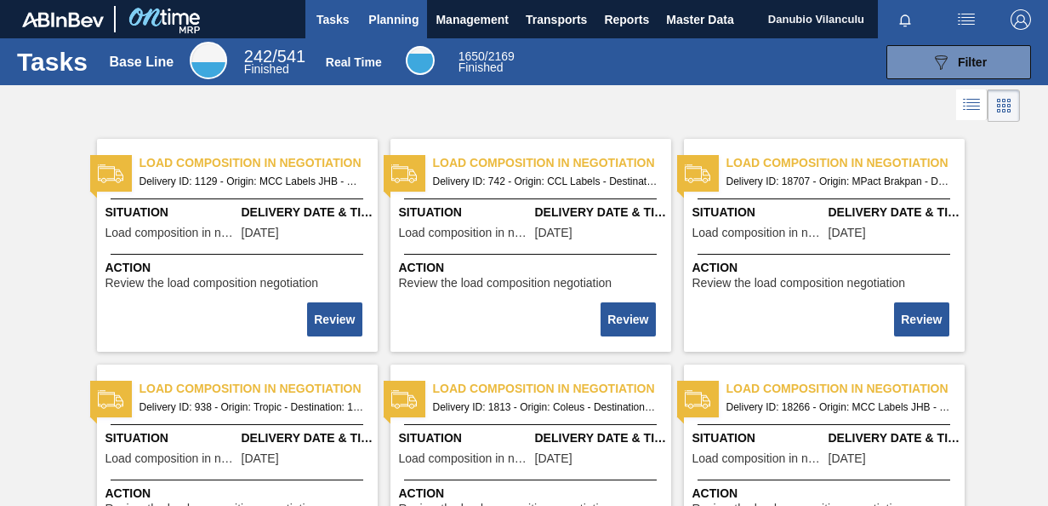
click at [380, 24] on span "Planning" at bounding box center [393, 19] width 50 height 20
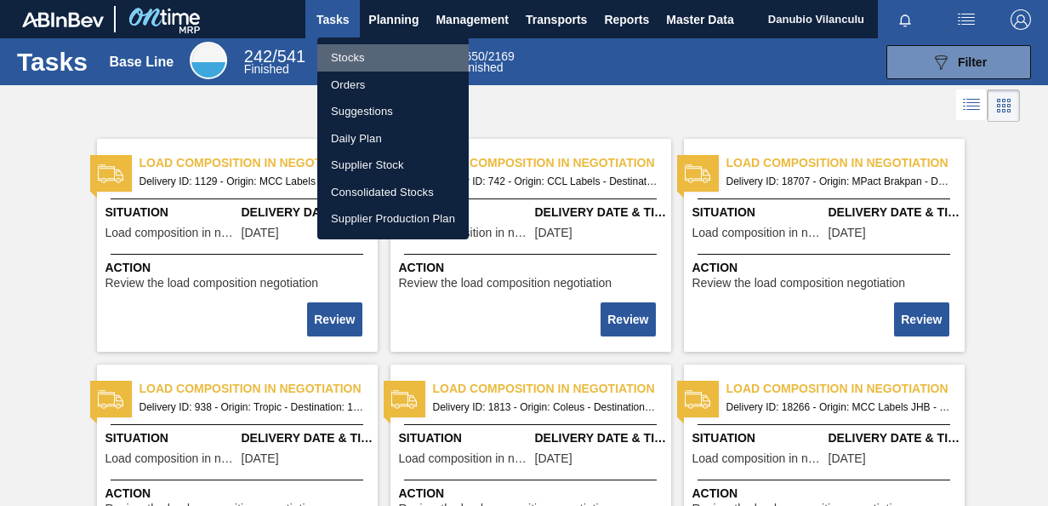
click at [368, 58] on li "Stocks" at bounding box center [392, 57] width 151 height 27
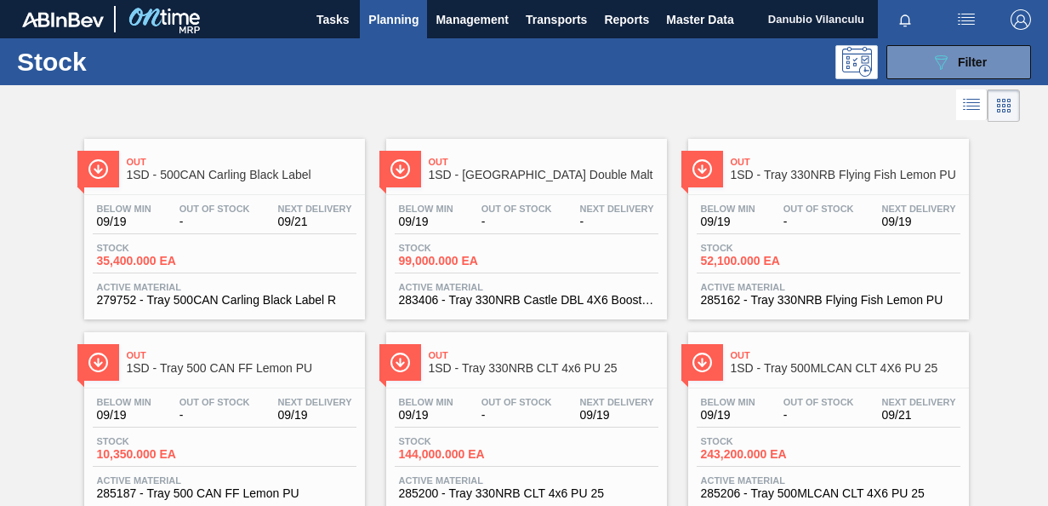
click at [793, 414] on span "-" at bounding box center [819, 414] width 71 height 13
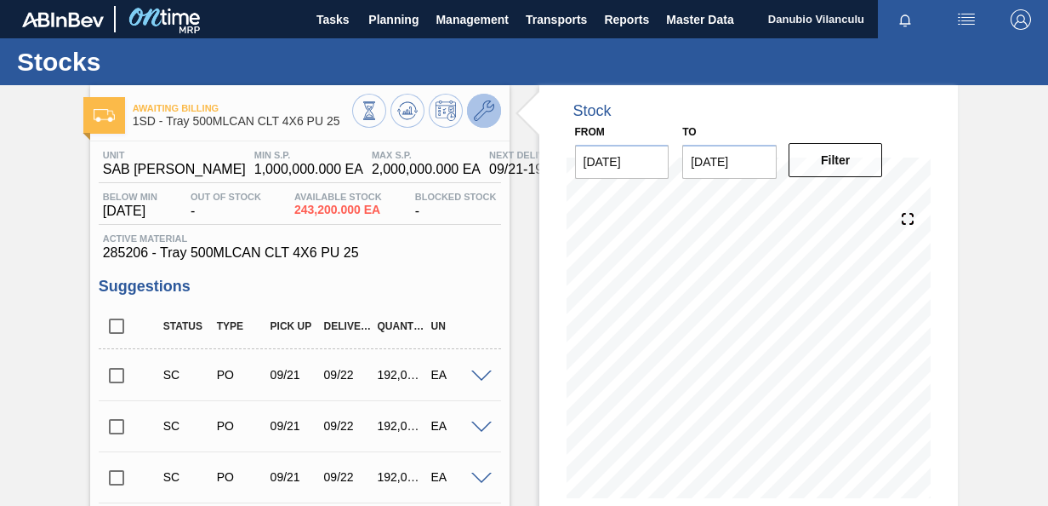
click at [485, 111] on icon at bounding box center [484, 110] width 20 height 20
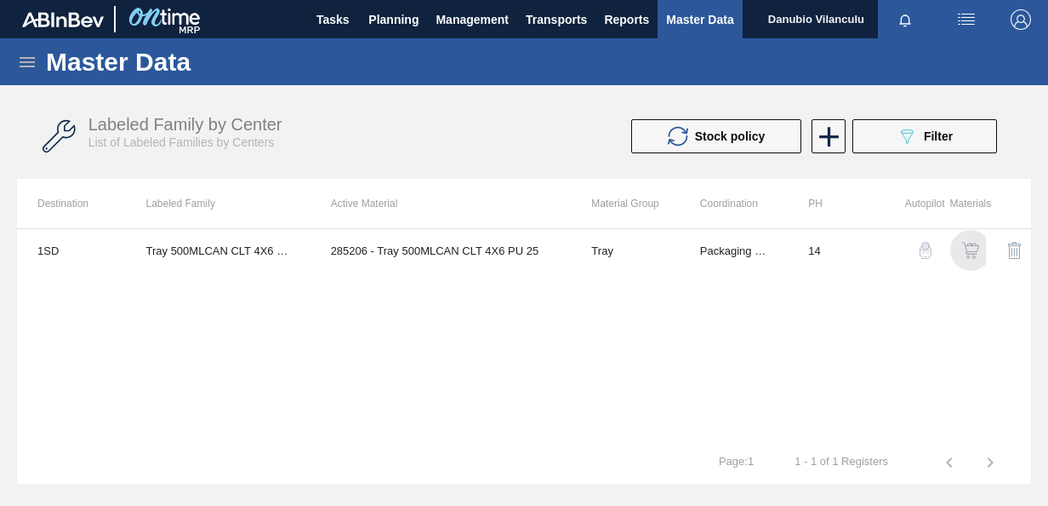
click at [969, 252] on img "button" at bounding box center [971, 250] width 17 height 17
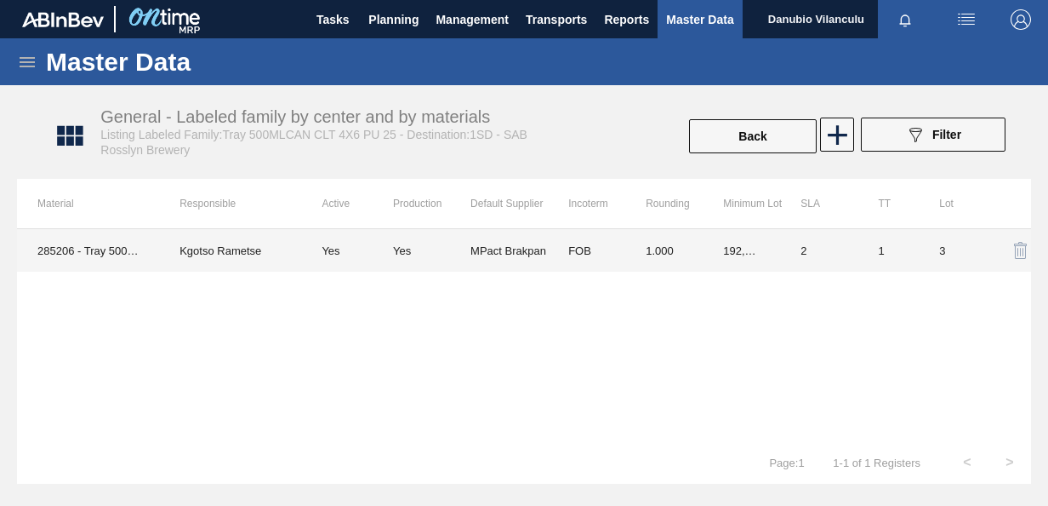
click at [412, 247] on div "Yes" at bounding box center [431, 250] width 77 height 13
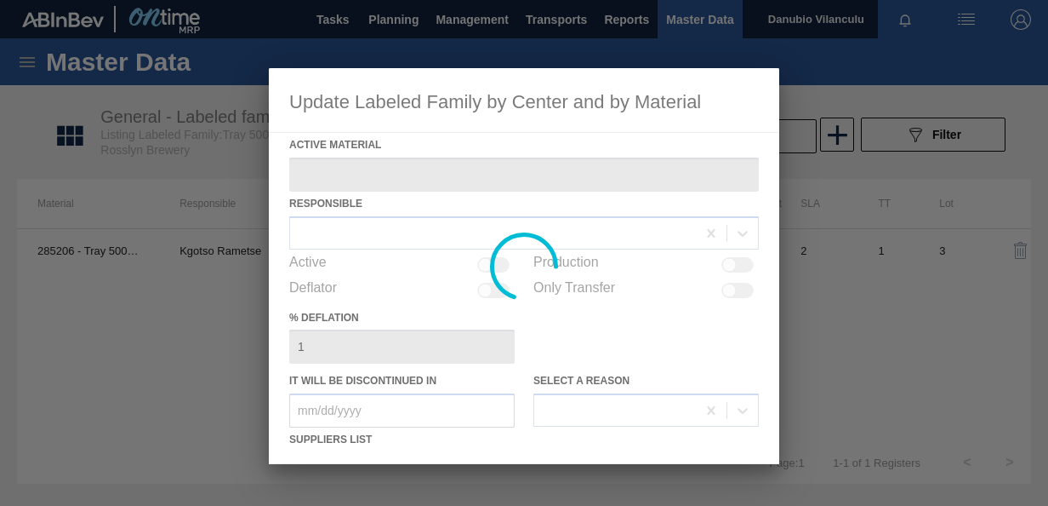
type Material "285206 - Tray 500MLCAN CLT 4X6 PU 25"
checkbox input "true"
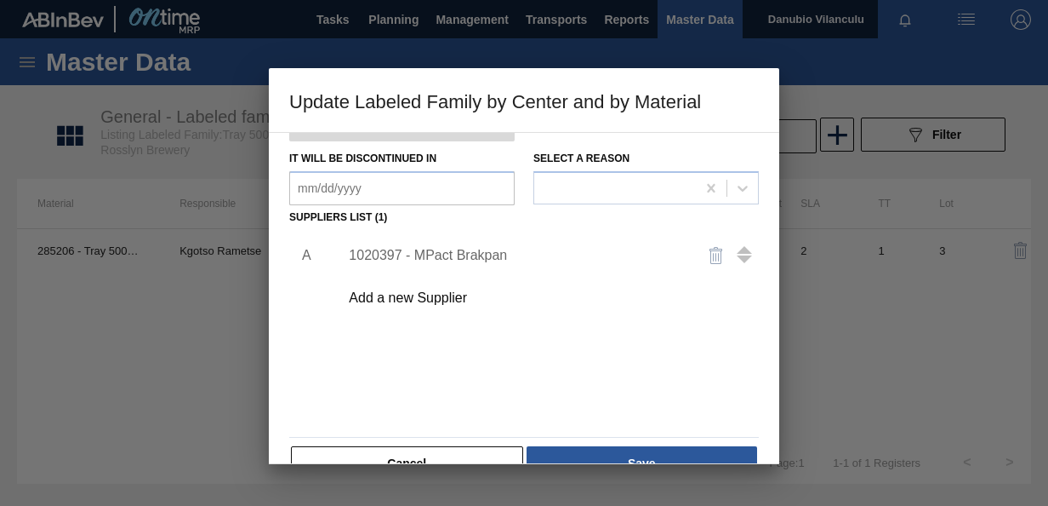
scroll to position [260, 0]
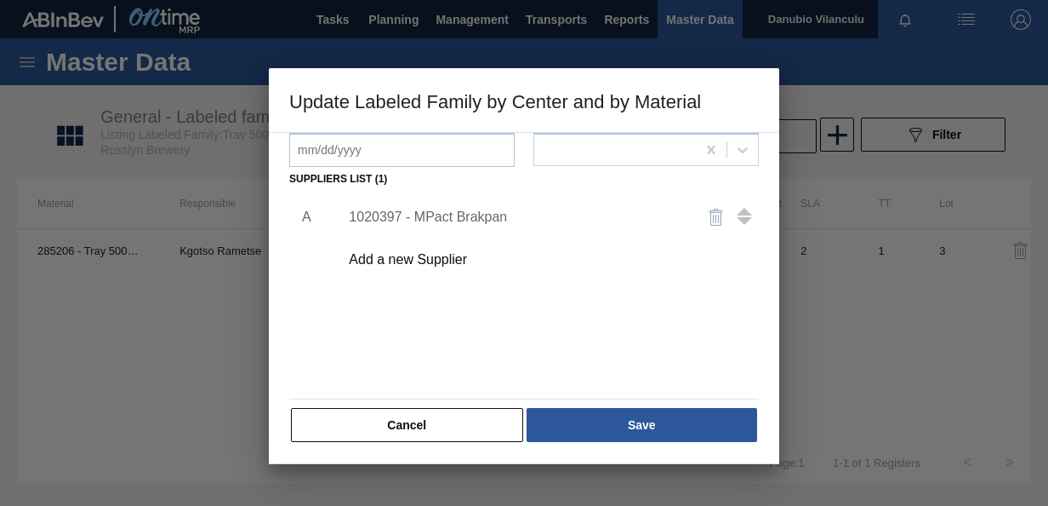
click at [471, 216] on div "1020397 - MPact Brakpan" at bounding box center [516, 216] width 334 height 15
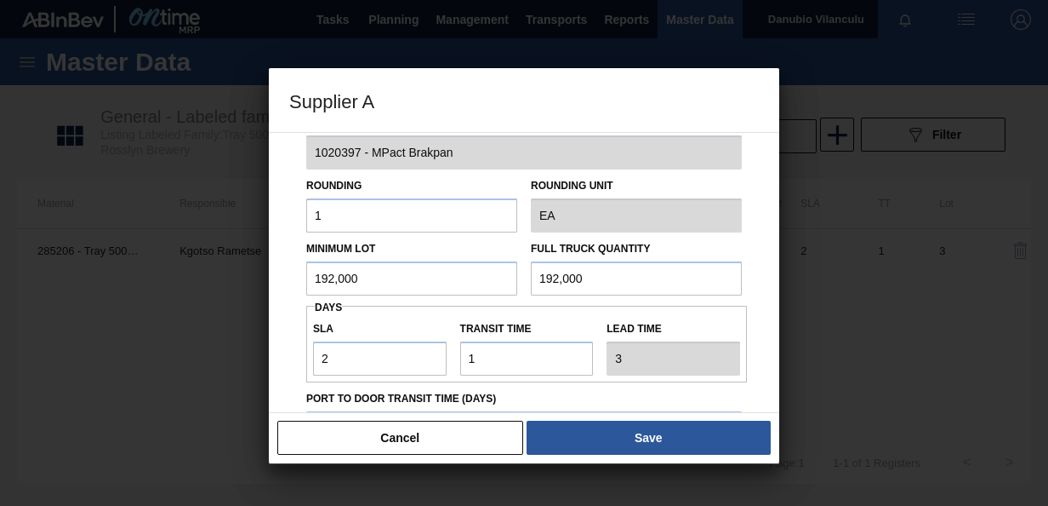
scroll to position [85, 0]
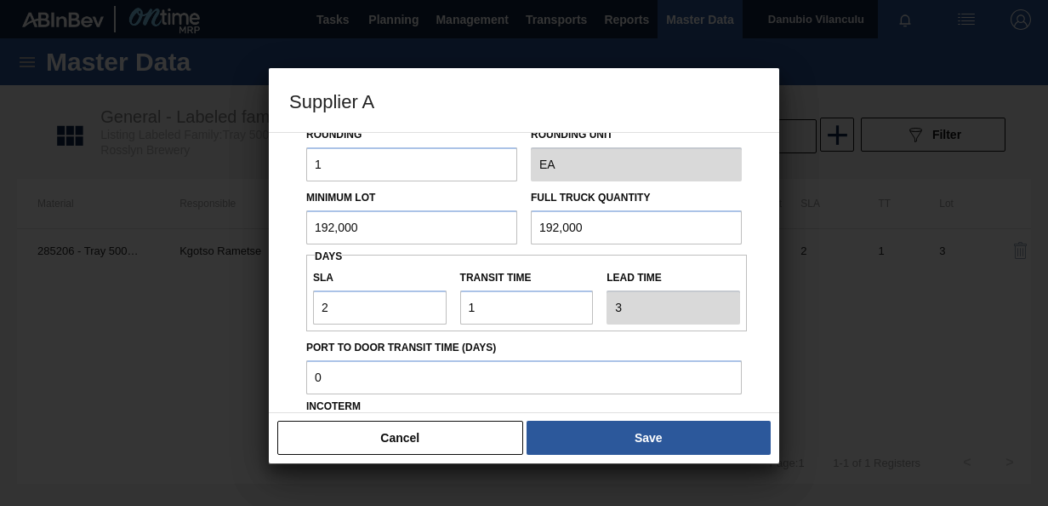
drag, startPoint x: 389, startPoint y: 225, endPoint x: 255, endPoint y: 228, distance: 133.7
click at [255, 228] on div "Supplier A Source Purchases 1020397 - MPact Brakpan Rounding 1 Rounding Unit EA…" at bounding box center [524, 253] width 1048 height 506
drag, startPoint x: 380, startPoint y: 234, endPoint x: 231, endPoint y: 250, distance: 149.8
click at [232, 250] on div "Supplier A Source Purchases 1020397 - MPact Brakpan Rounding 1 Rounding Unit EA…" at bounding box center [524, 253] width 1048 height 506
type input "160,000"
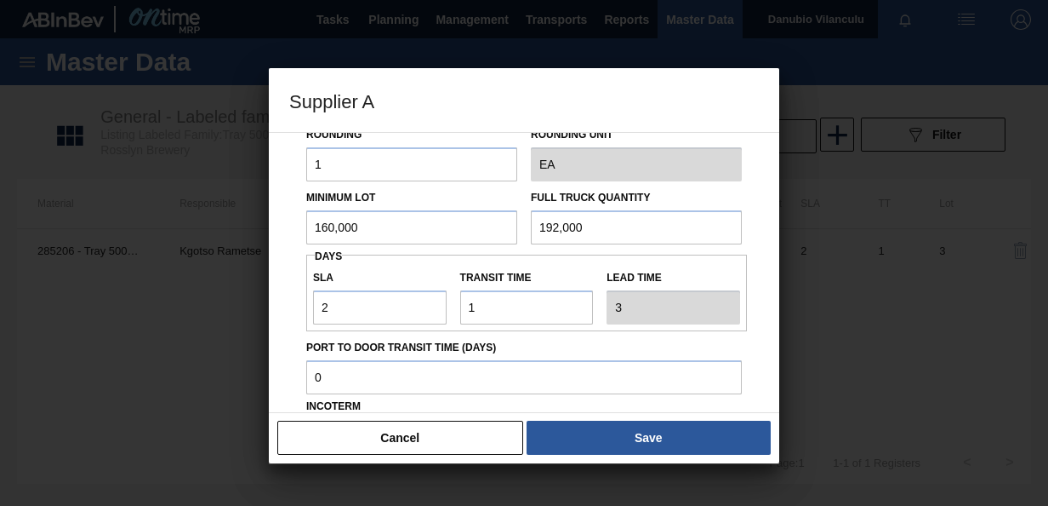
drag, startPoint x: 614, startPoint y: 216, endPoint x: 483, endPoint y: 221, distance: 131.2
click at [483, 221] on div "Minimum Lot 160,000 Full Truck Quantity 192,000" at bounding box center [524, 212] width 449 height 63
paste input "60"
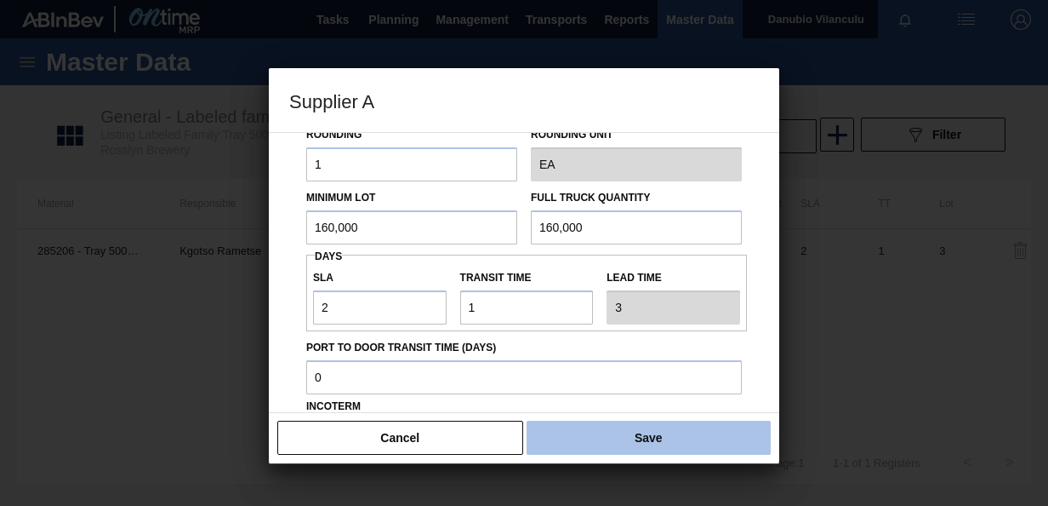
type input "160,000"
click at [587, 434] on button "Save" at bounding box center [649, 437] width 244 height 34
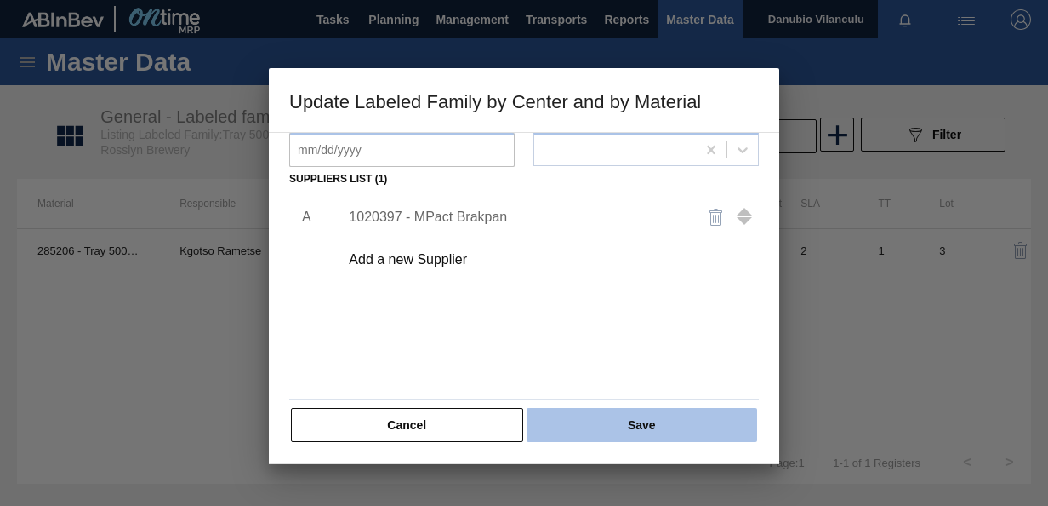
click at [620, 426] on button "Save" at bounding box center [642, 425] width 231 height 34
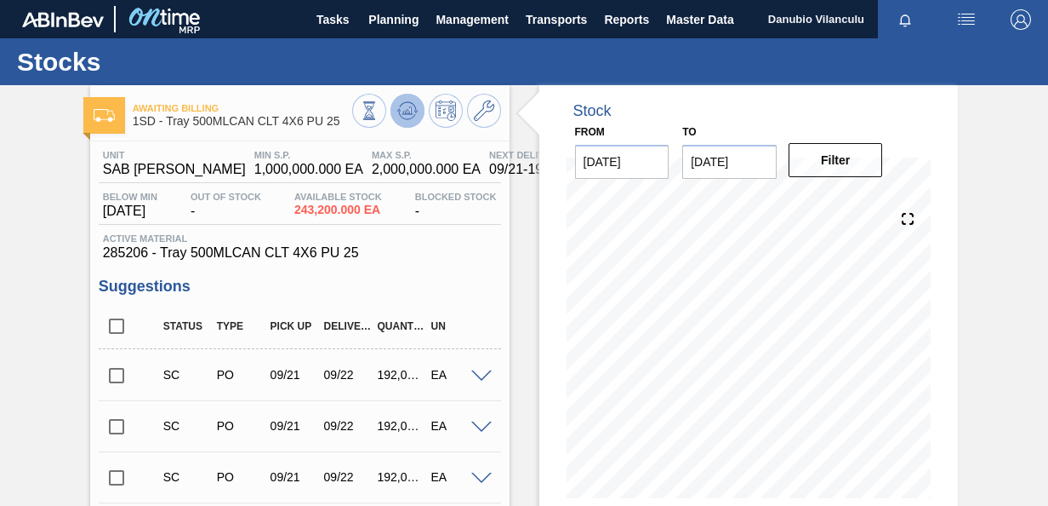
click at [409, 106] on icon at bounding box center [407, 110] width 11 height 8
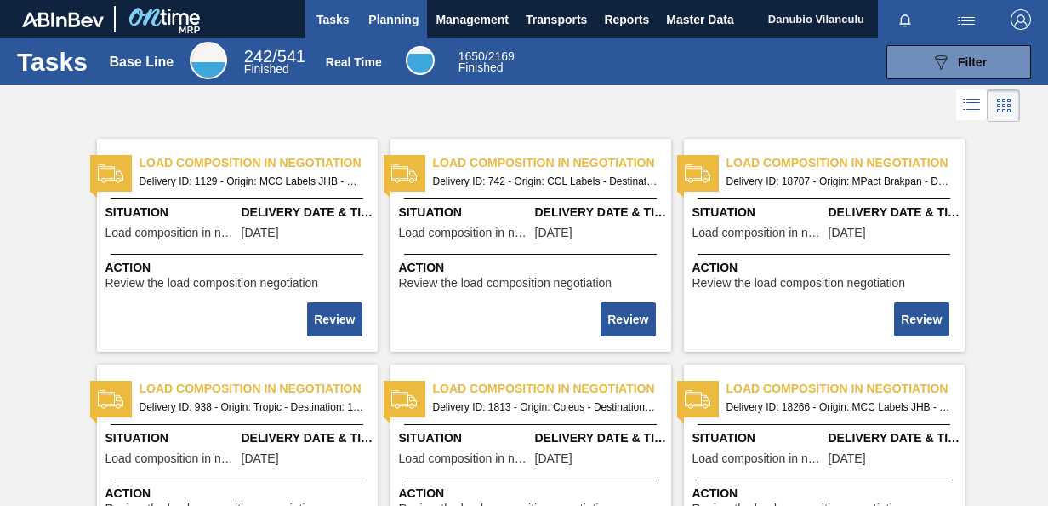
click at [389, 22] on span "Planning" at bounding box center [393, 19] width 50 height 20
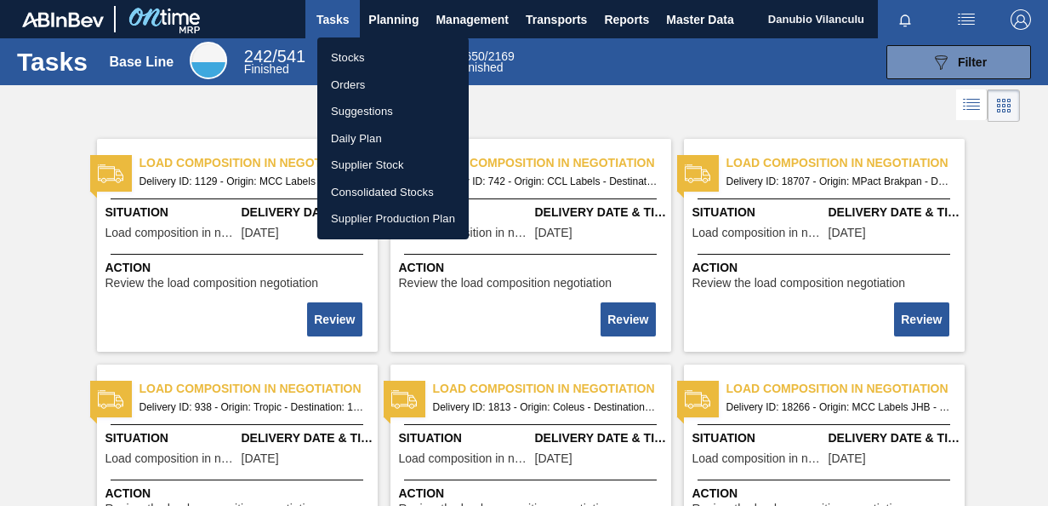
click at [369, 55] on li "Stocks" at bounding box center [392, 57] width 151 height 27
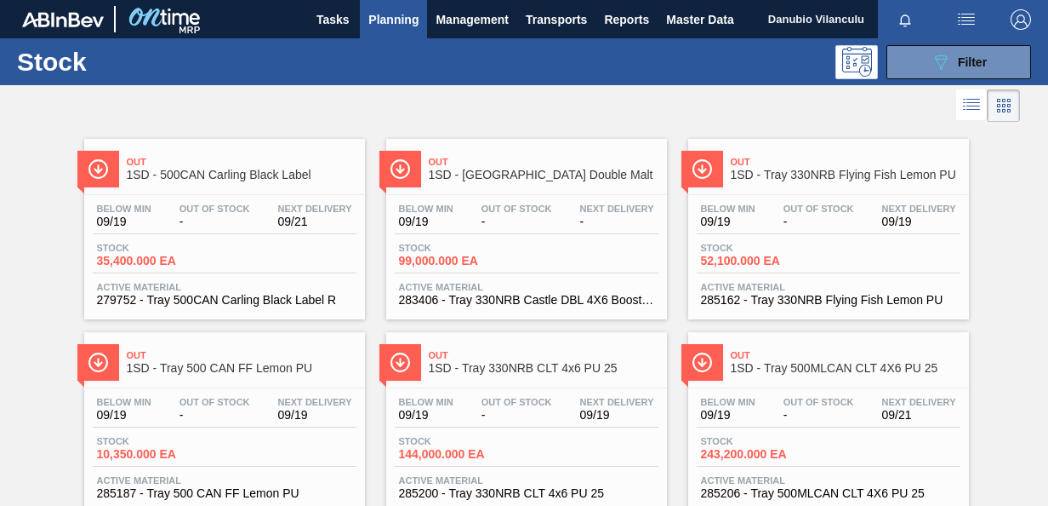
click at [512, 209] on span "Out Of Stock" at bounding box center [517, 208] width 71 height 10
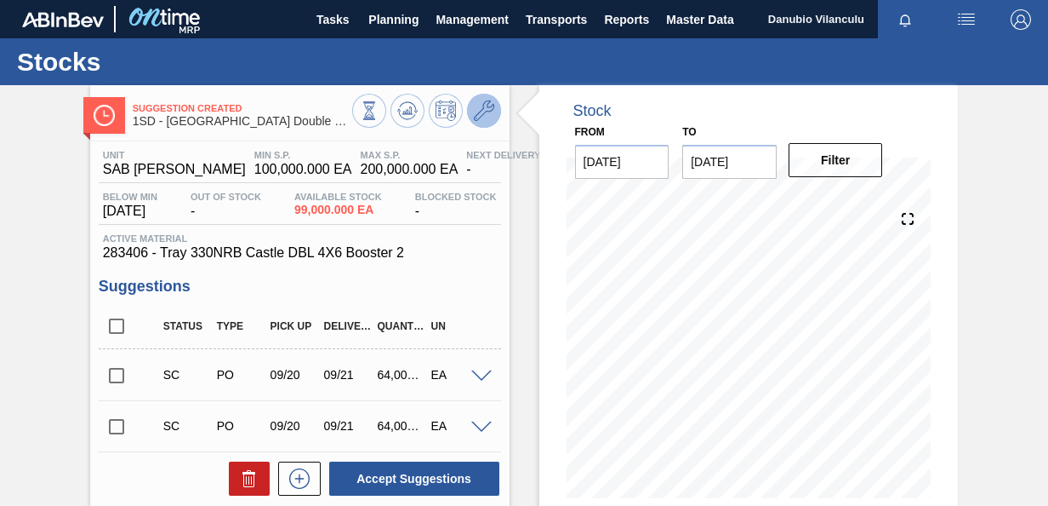
click at [494, 111] on button at bounding box center [484, 111] width 34 height 34
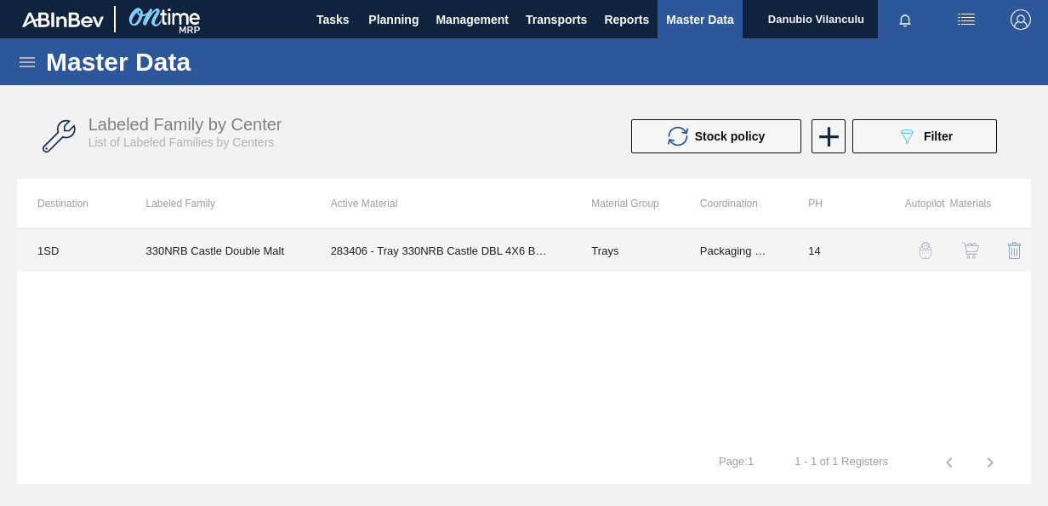
click at [434, 247] on td "283406 - Tray 330NRB Castle DBL 4X6 Booster 2" at bounding box center [441, 250] width 261 height 43
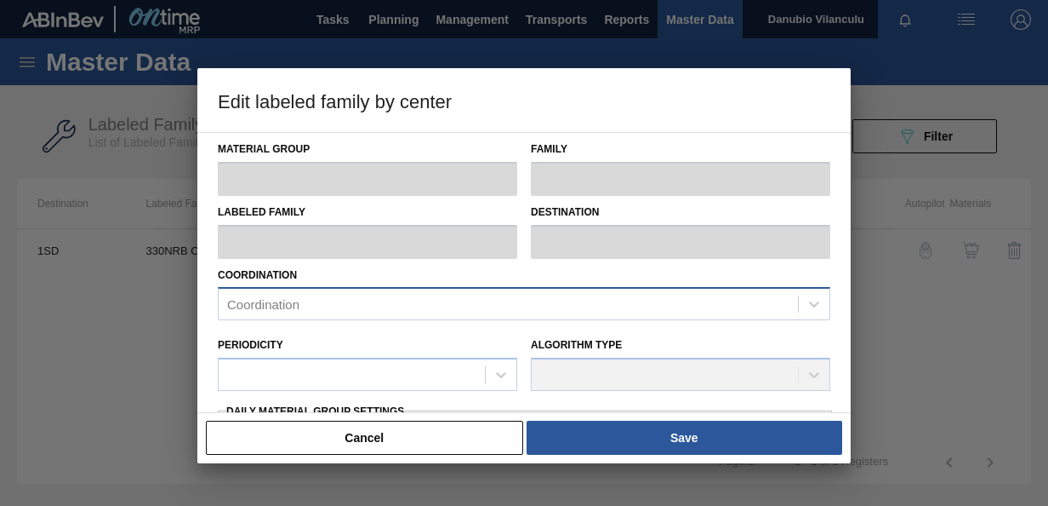
type input "Trays"
type input "Tray 330NRB"
type input "330NRB Castle Double Malt"
type input "1SD - SAB [PERSON_NAME]"
type input "14"
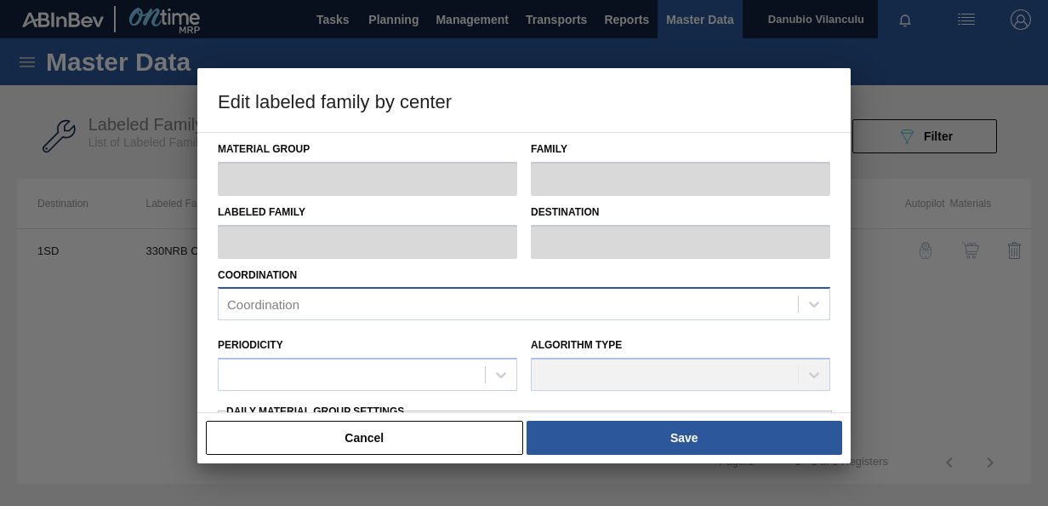
type input "100,000"
type input "200,000"
type input "100"
type input "200,000.000"
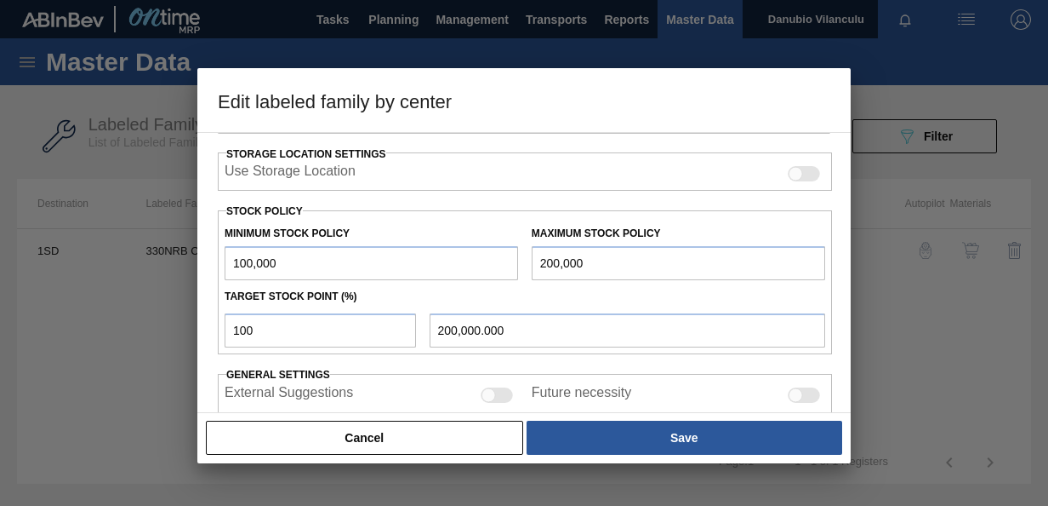
scroll to position [426, 0]
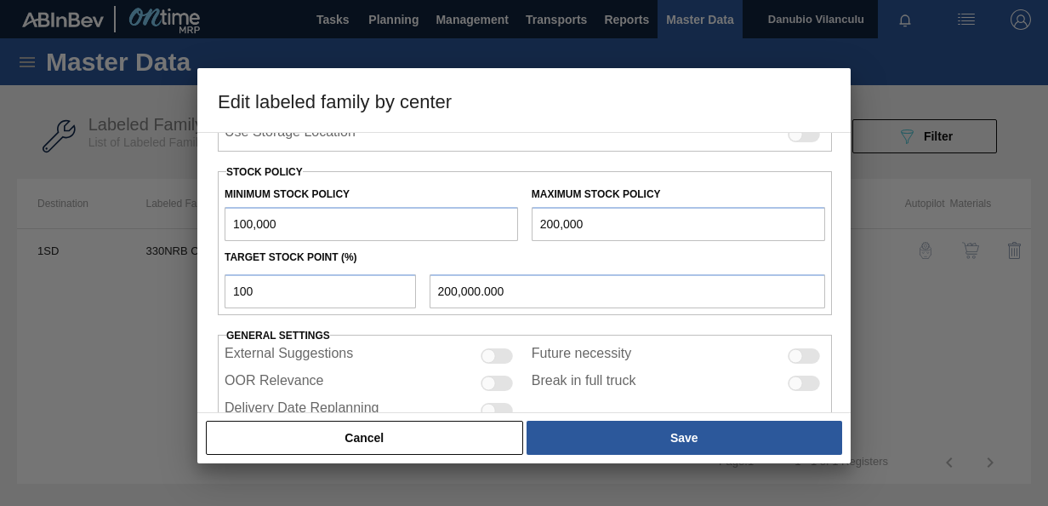
drag, startPoint x: 432, startPoint y: 213, endPoint x: 84, endPoint y: 240, distance: 349.1
click at [87, 238] on div "Edit labeled family by center Material Group Trays Family Tray 330NRB Labeled F…" at bounding box center [524, 253] width 1048 height 506
type input "8"
type input "77,800"
click at [610, 221] on input "200,000" at bounding box center [679, 224] width 294 height 34
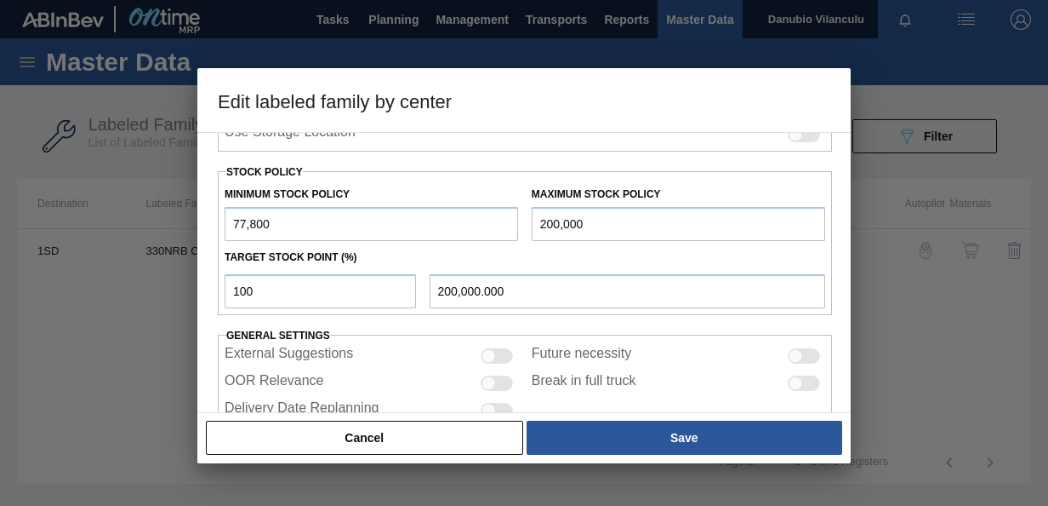
type input "20,000"
type input "20,000.000"
type input "2,000"
type input "2,000.000"
type input "200"
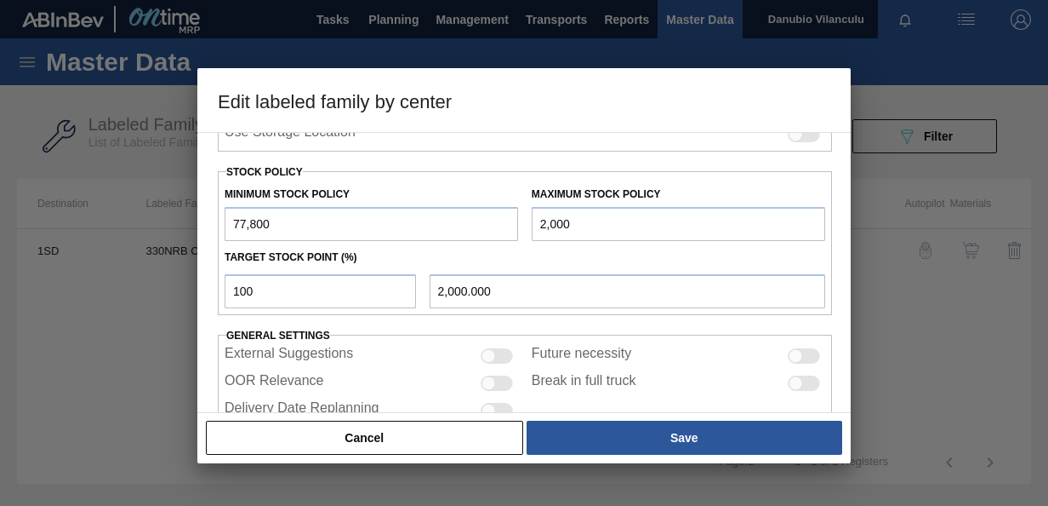
type input "200.000"
type input "20"
type input "20.000"
type input "2"
type input "2.000"
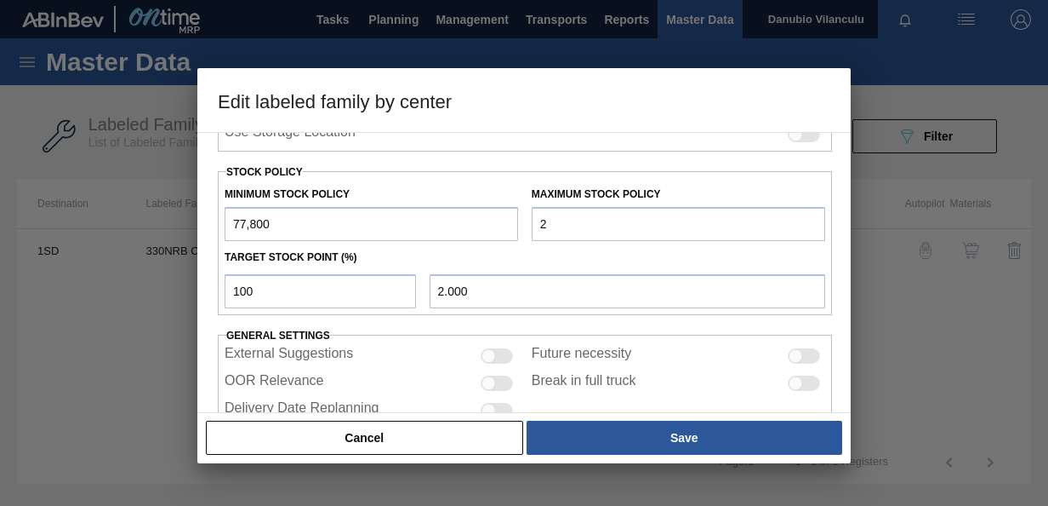
type input "77,800.000"
type input "9"
type input "9.000"
type input "91"
type input "91.000"
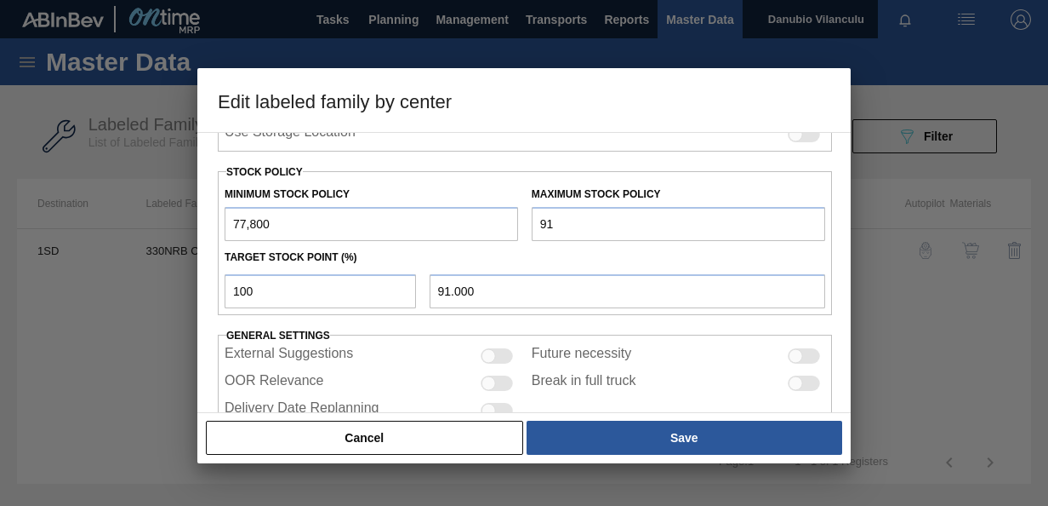
type input "918"
type input "918.000"
type input "9,183"
type input "9,183.000"
type input "91,835"
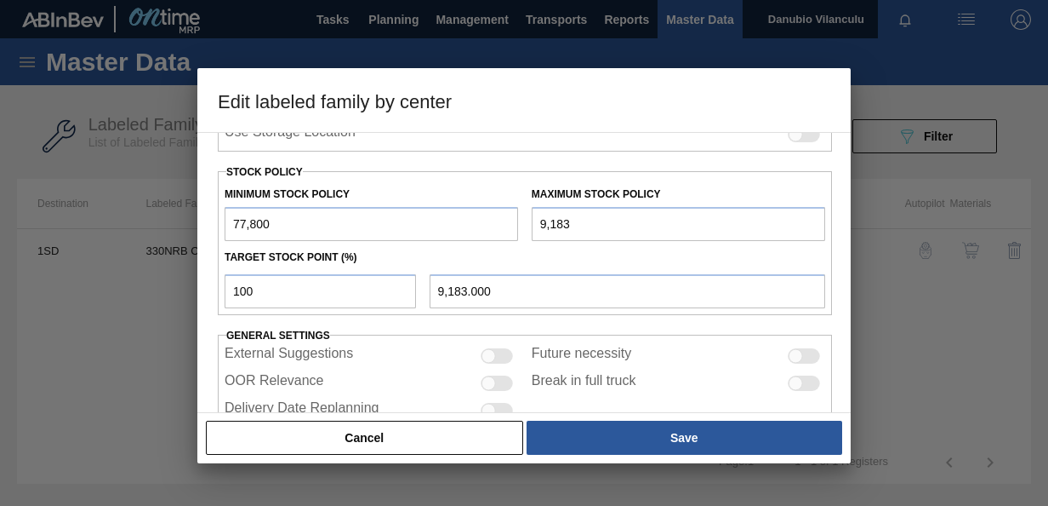
type input "91,835.000"
type input "91,835.5"
type input "91,835.500"
type input "91,835.52"
type input "91,835.520"
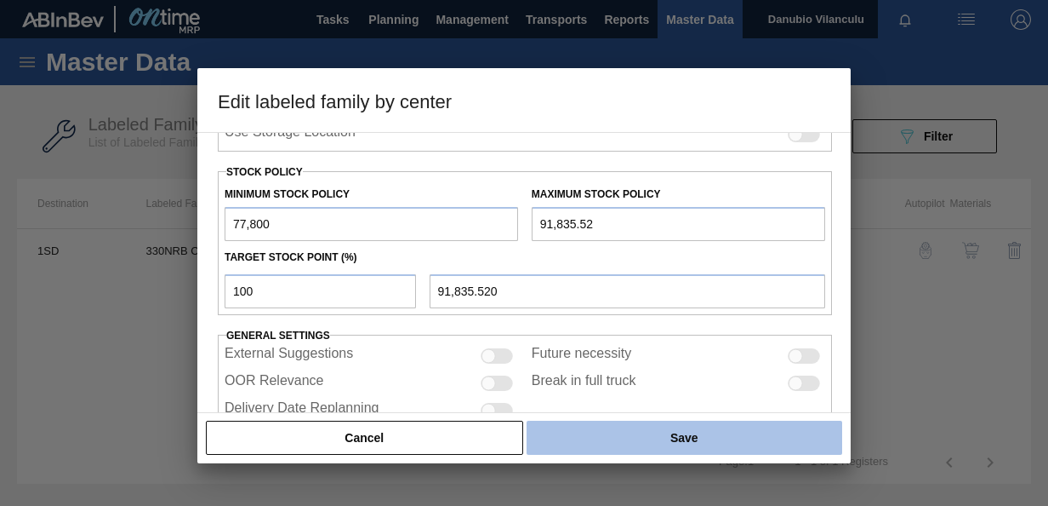
type input "91,835.52"
click at [618, 434] on button "Save" at bounding box center [685, 437] width 316 height 34
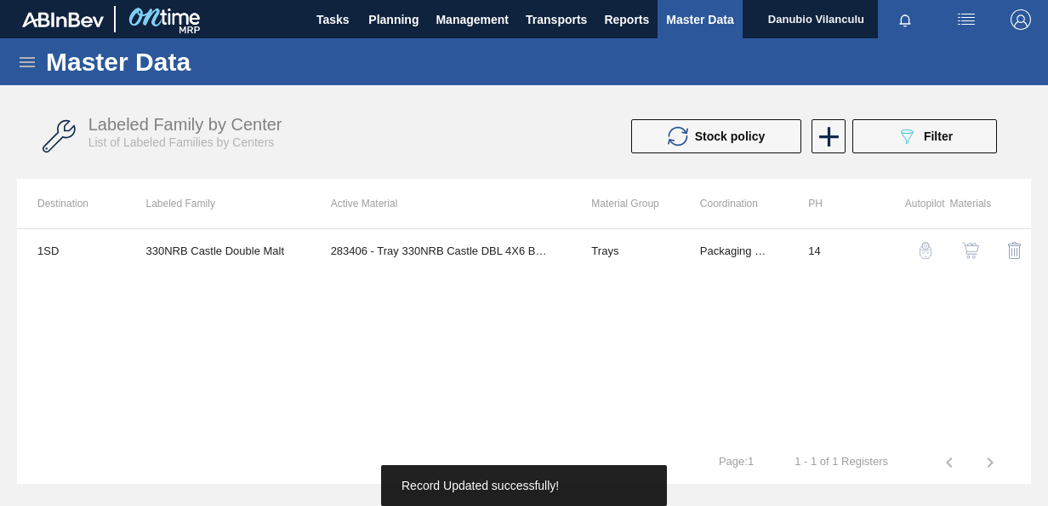
click at [970, 249] on img "button" at bounding box center [971, 250] width 17 height 17
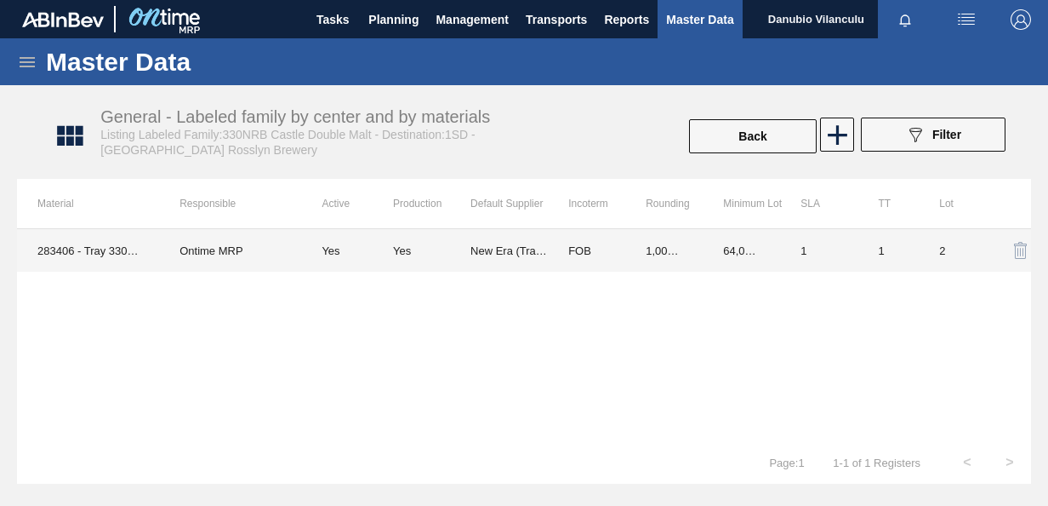
click at [481, 250] on td "New Era (Trays)" at bounding box center [509, 250] width 77 height 43
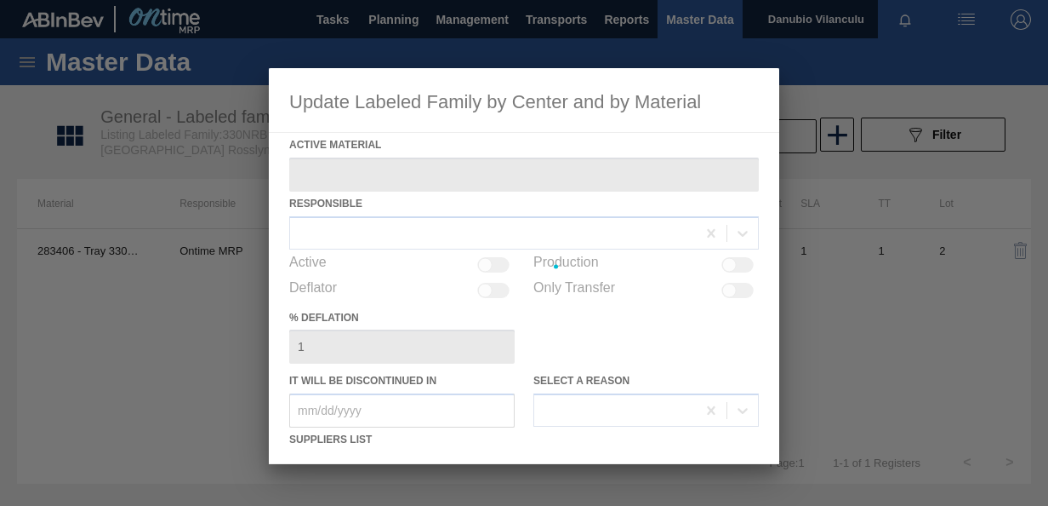
type Material "283406 - Tray 330NRB Castle DBL 4X6 Booster 2"
checkbox input "true"
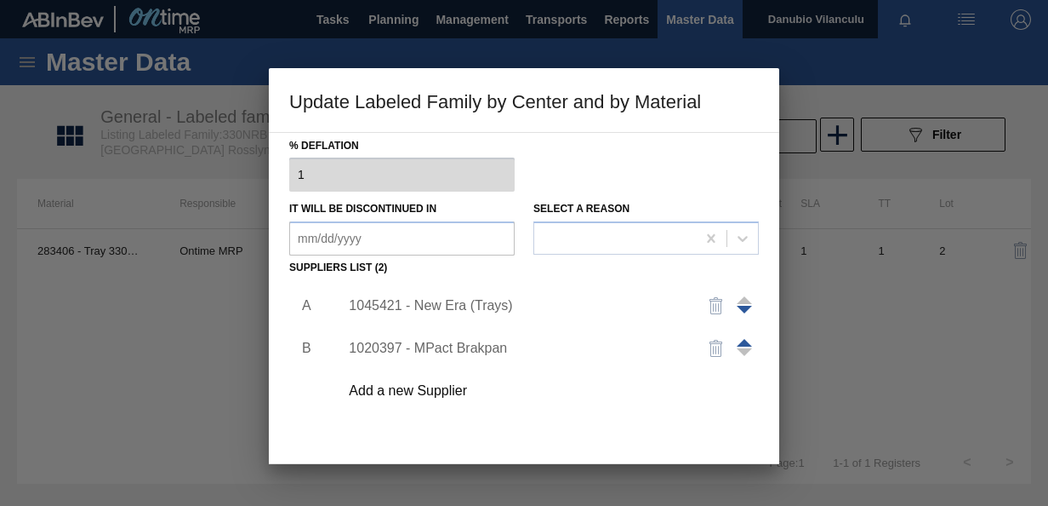
scroll to position [255, 0]
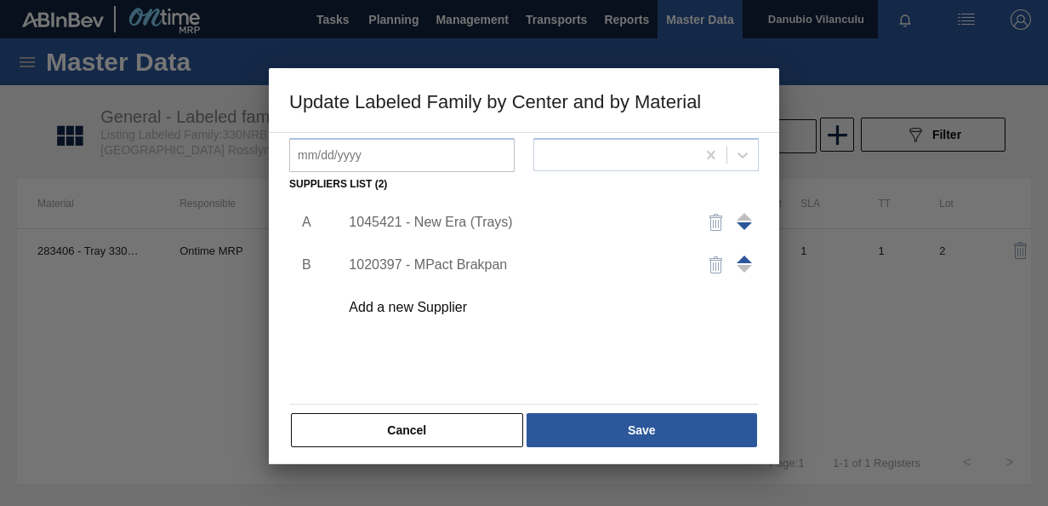
click at [502, 217] on div "1045421 - New Era (Trays)" at bounding box center [516, 221] width 334 height 15
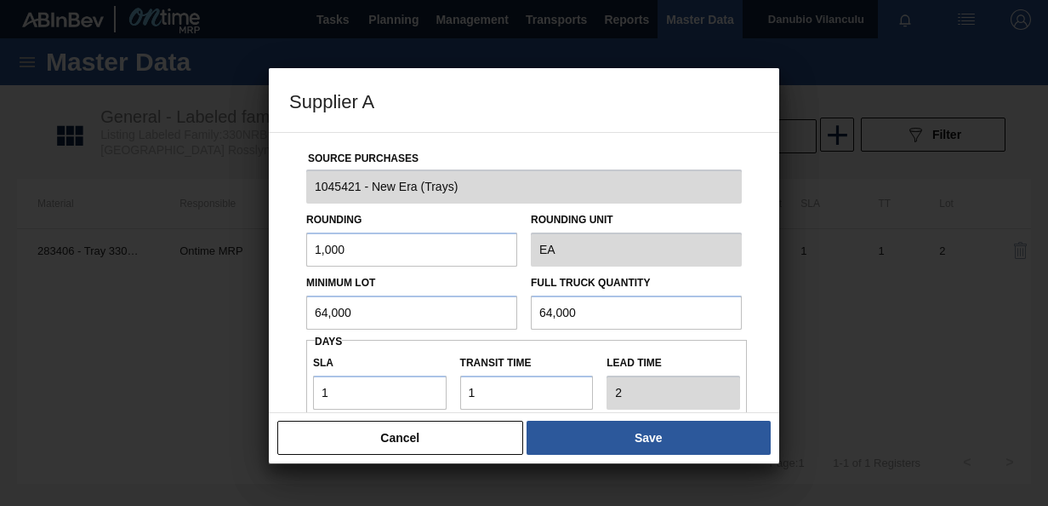
drag, startPoint x: 502, startPoint y: 217, endPoint x: 401, endPoint y: 311, distance: 138.5
click at [401, 311] on input "64,000" at bounding box center [411, 312] width 211 height 34
type input "33,600"
click at [624, 314] on input "64,000" at bounding box center [636, 312] width 211 height 34
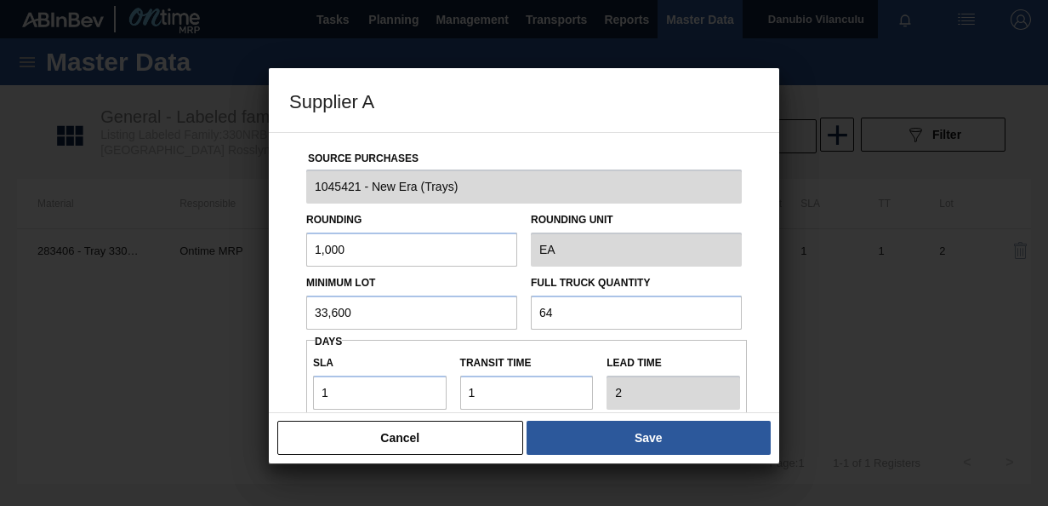
type input "6"
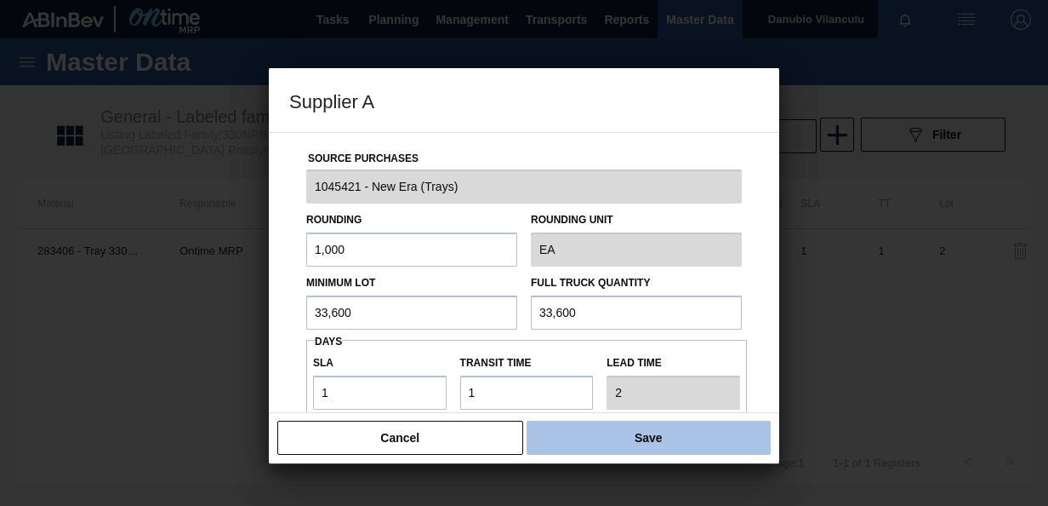
type input "33,600"
click at [660, 446] on button "Save" at bounding box center [649, 437] width 244 height 34
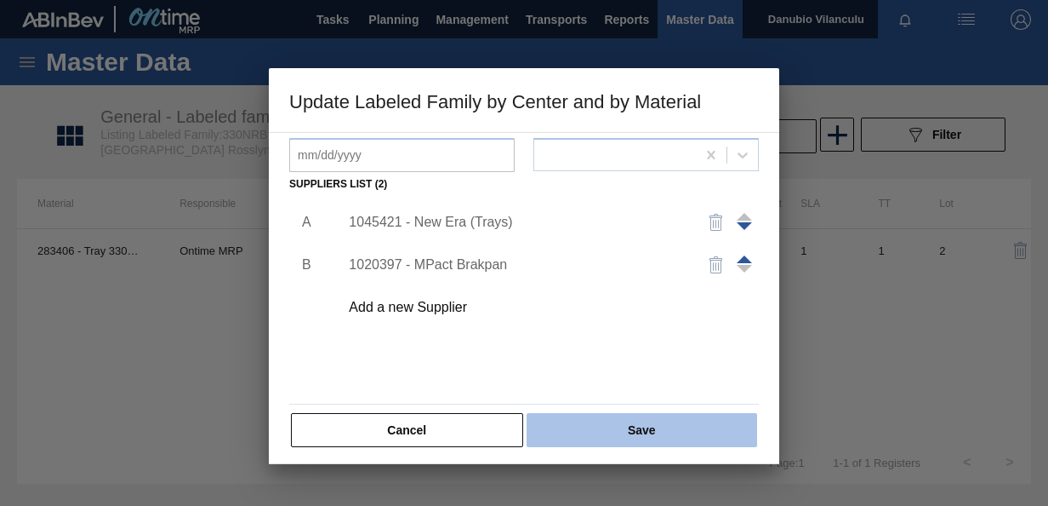
click at [625, 438] on button "Save" at bounding box center [642, 430] width 231 height 34
